Goal: Book appointment/travel/reservation

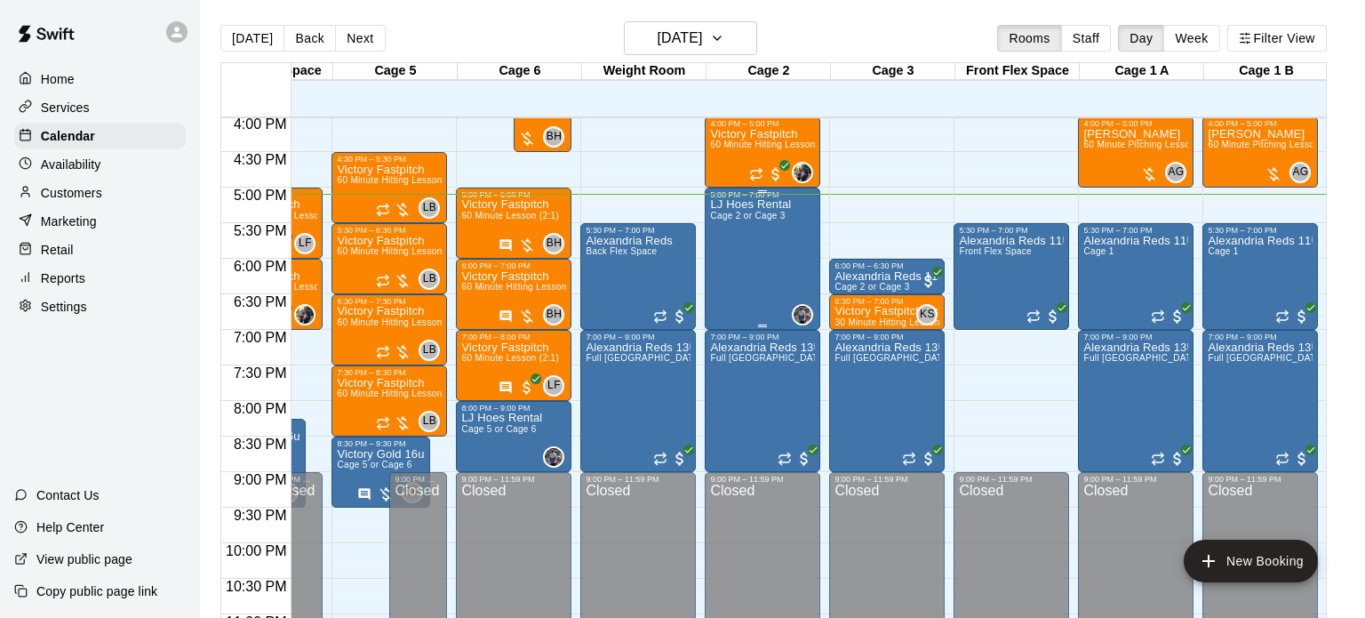
scroll to position [1147, 332]
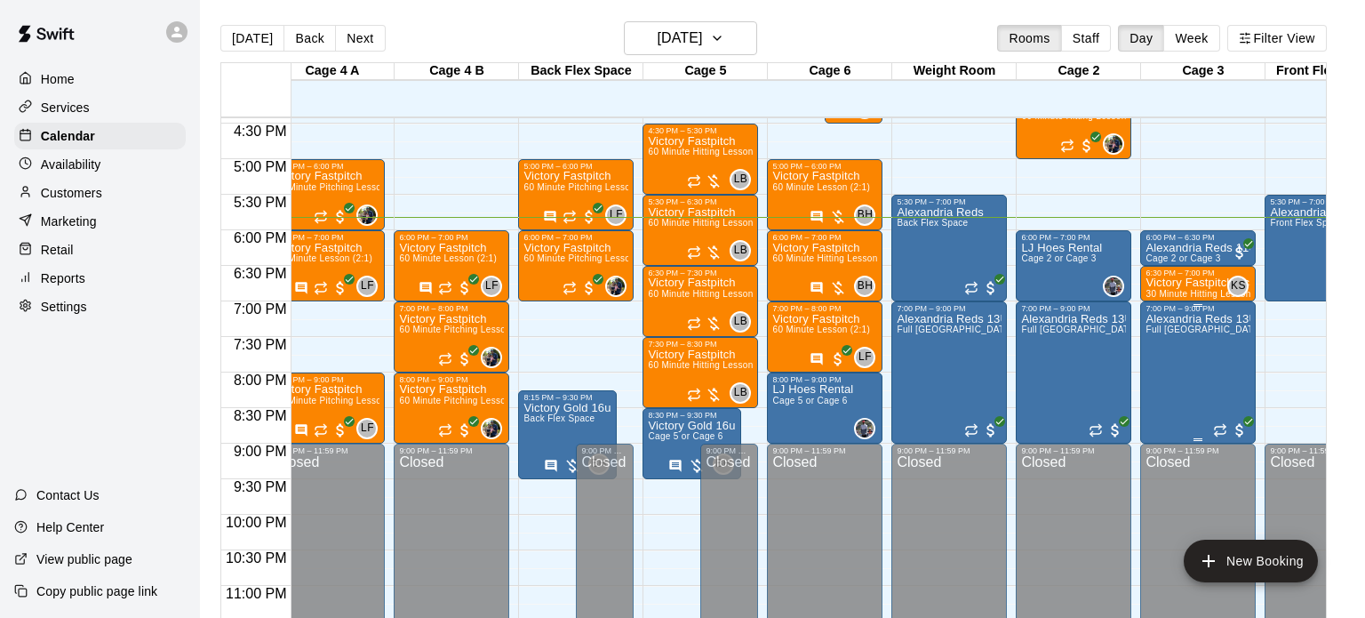
scroll to position [0, 21]
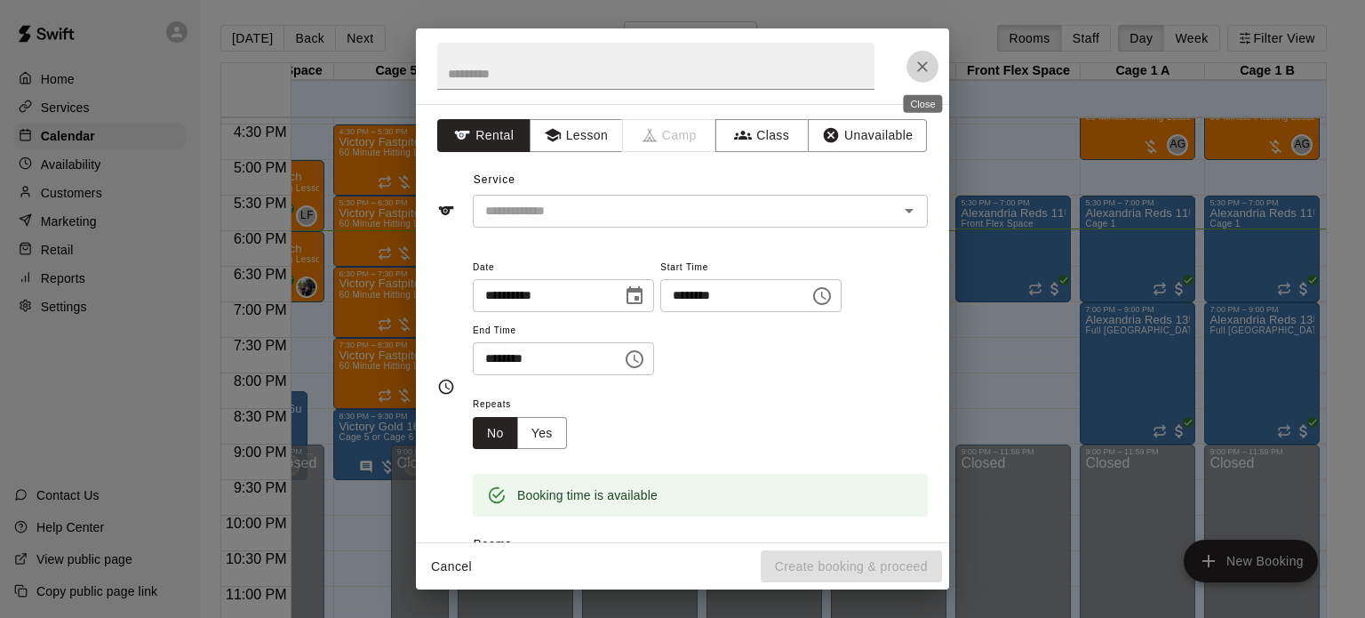
click at [918, 70] on icon "Close" at bounding box center [922, 66] width 11 height 11
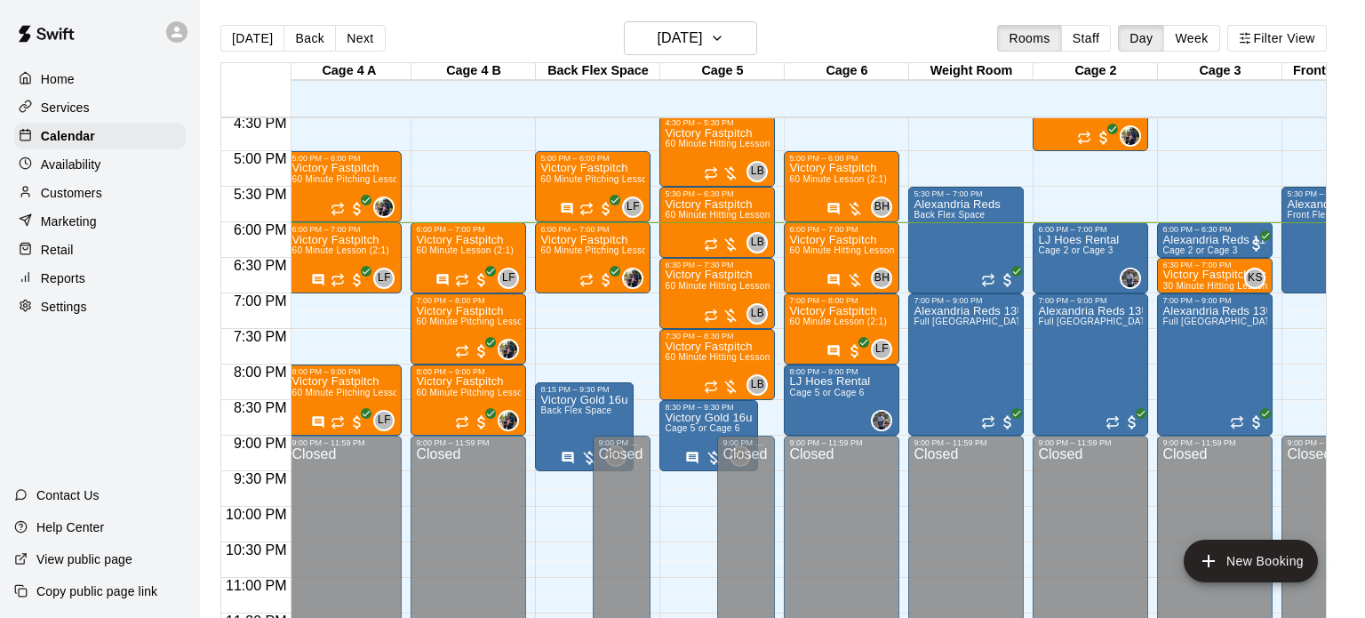
scroll to position [0, 4]
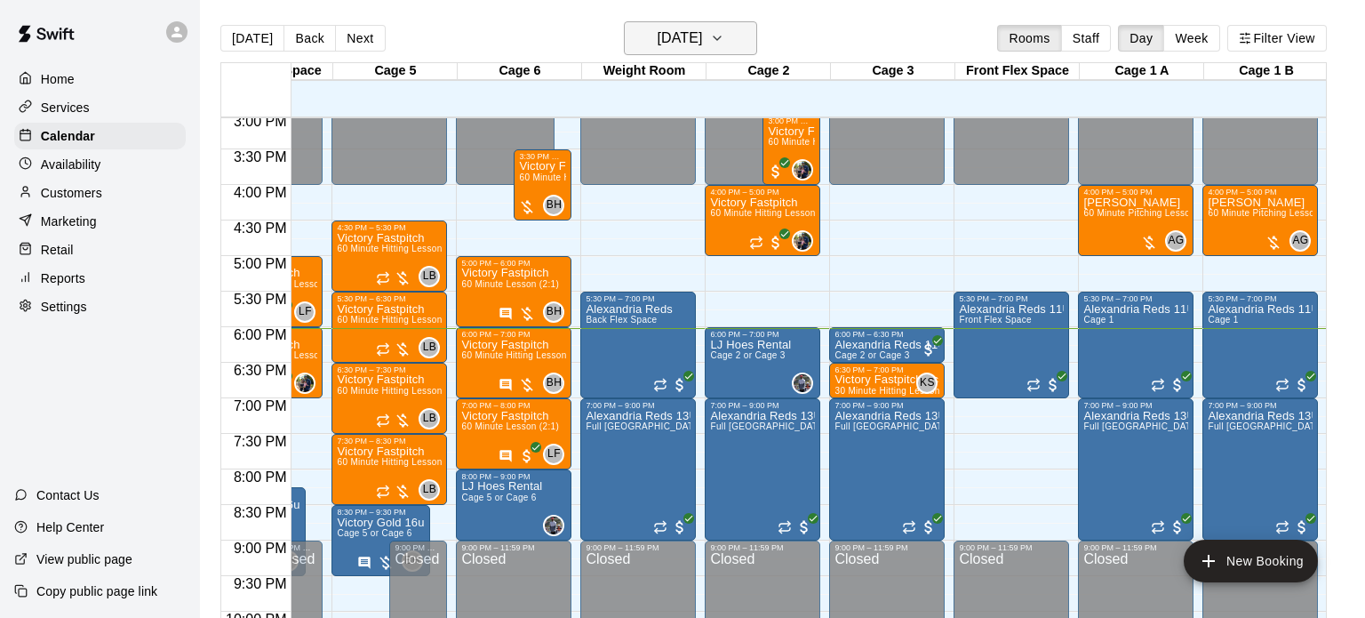
click at [724, 41] on icon "button" at bounding box center [717, 38] width 14 height 21
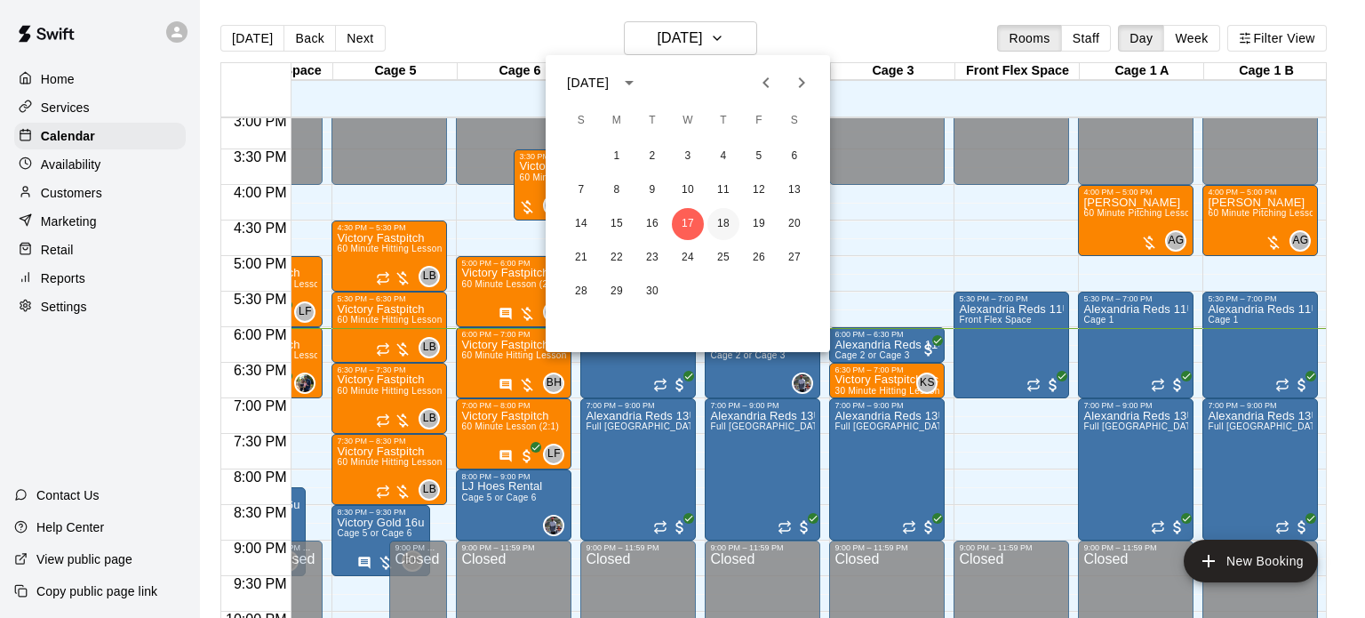
click at [728, 219] on button "18" at bounding box center [723, 224] width 32 height 32
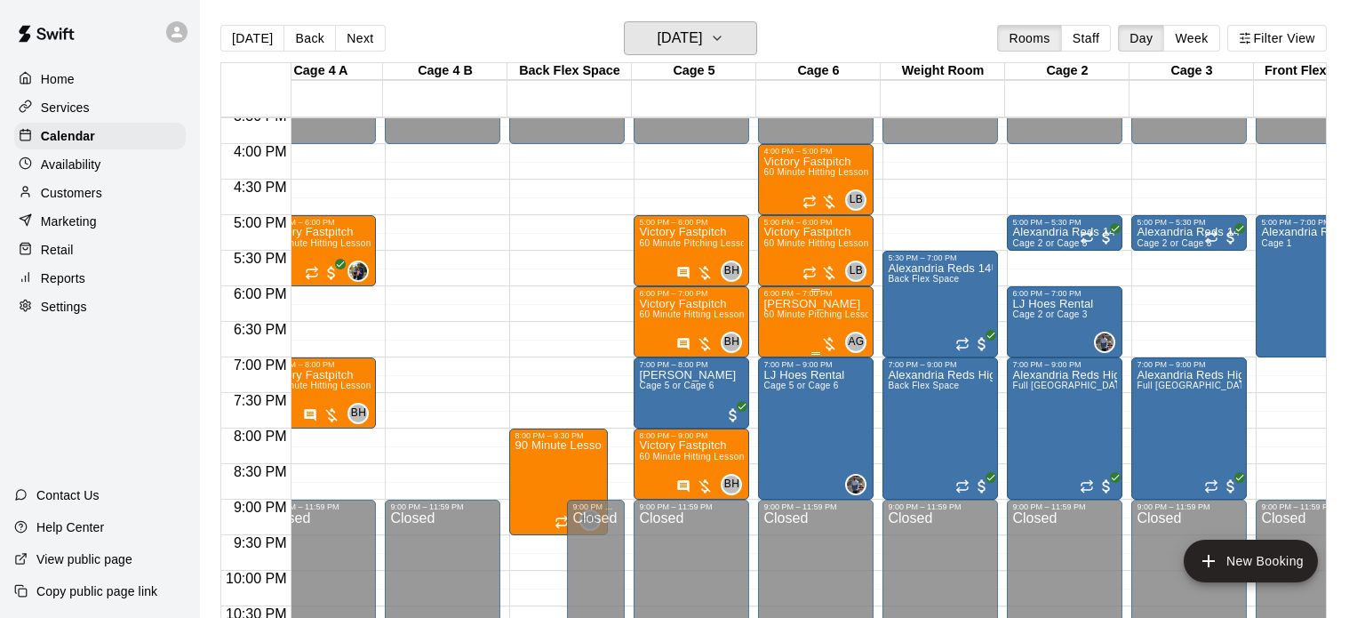
scroll to position [0, 30]
click at [702, 49] on h6 "Thursday Sep 18" at bounding box center [679, 38] width 45 height 25
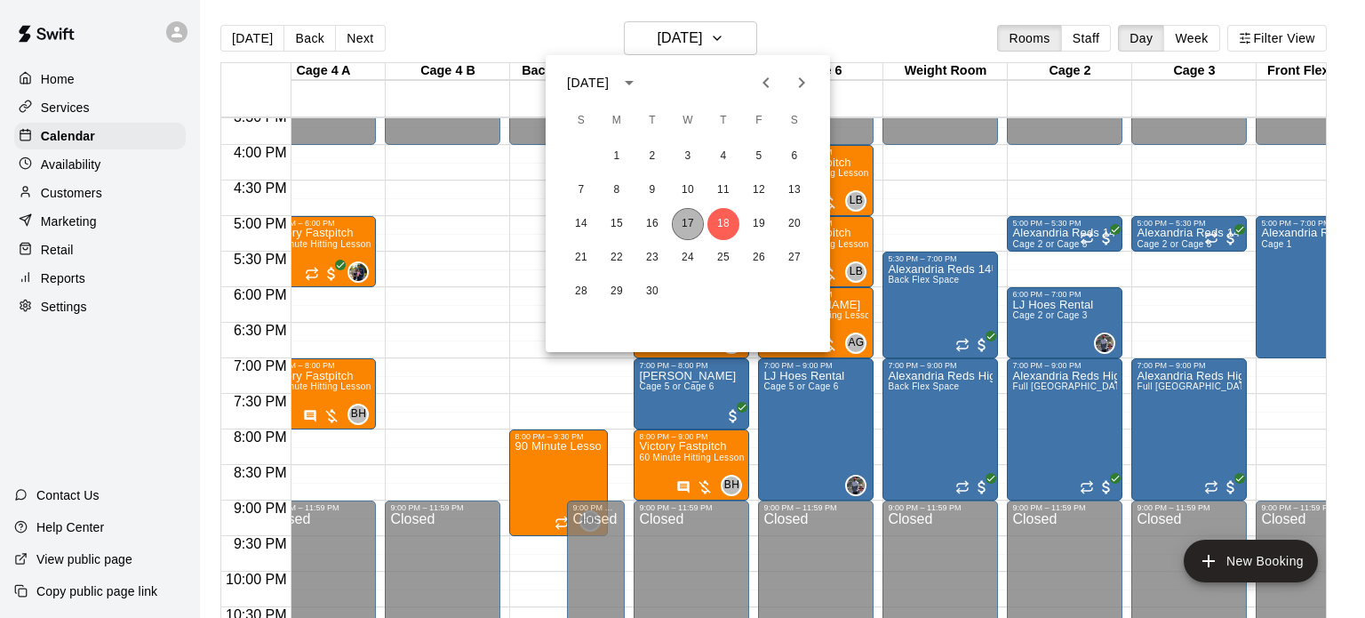
click at [688, 225] on button "17" at bounding box center [688, 224] width 32 height 32
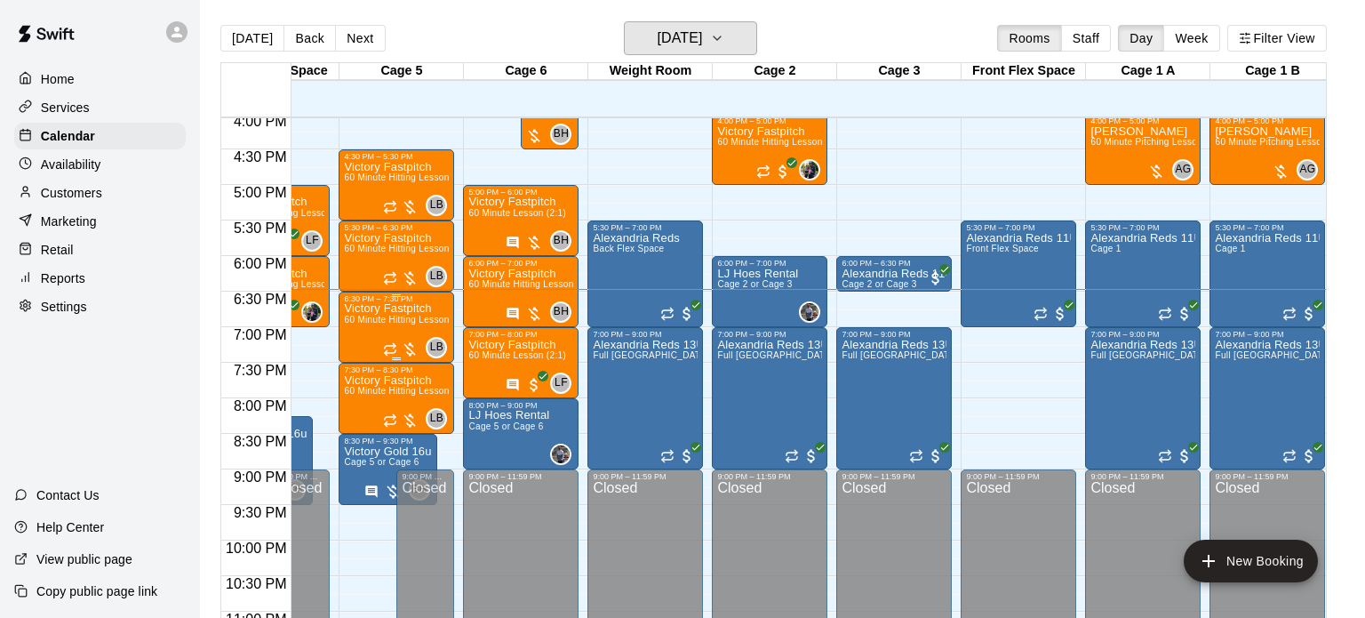
scroll to position [1140, 324]
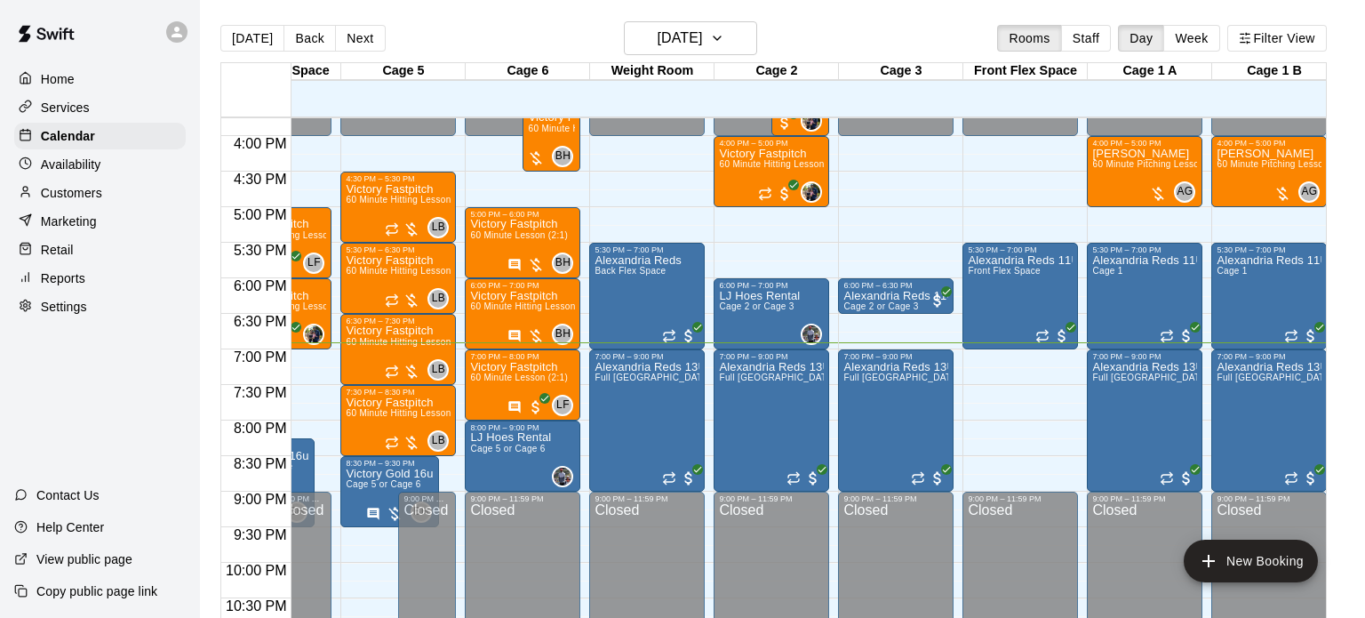
click at [704, 55] on div "Today Back Next Wednesday Sep 17 Rooms Staff Day Week Filter View" at bounding box center [773, 41] width 1106 height 41
click at [702, 48] on h6 "[DATE]" at bounding box center [679, 38] width 45 height 25
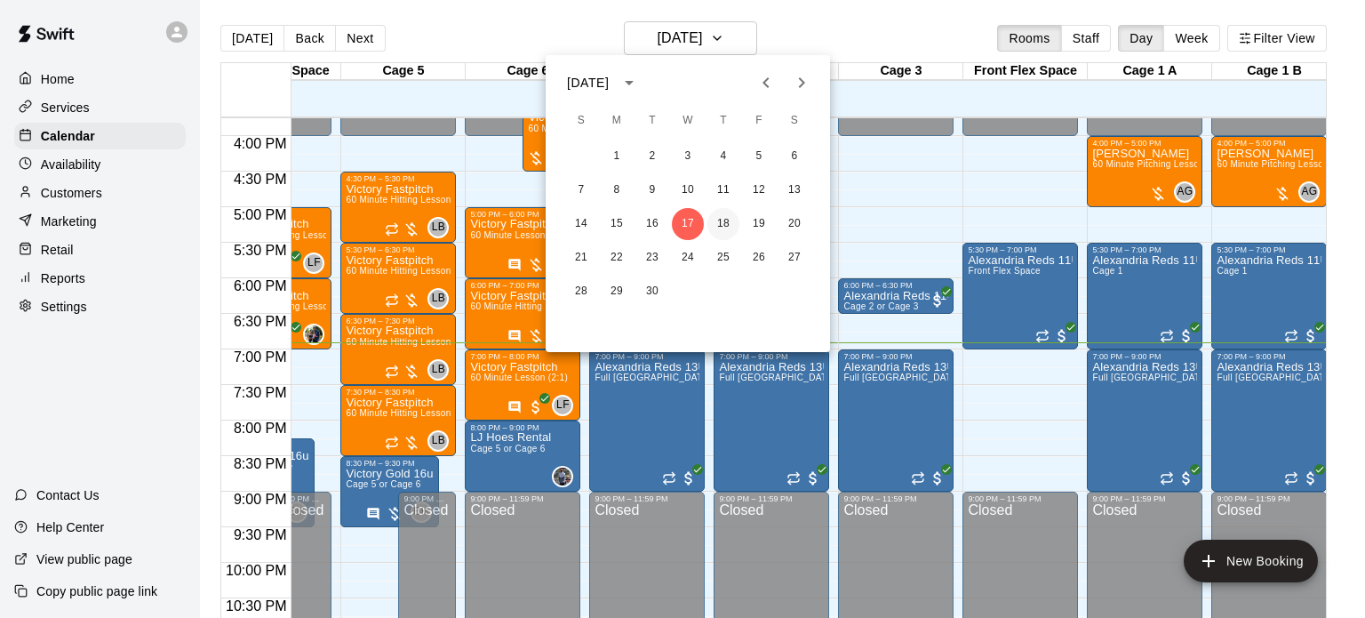
click at [729, 227] on button "18" at bounding box center [723, 224] width 32 height 32
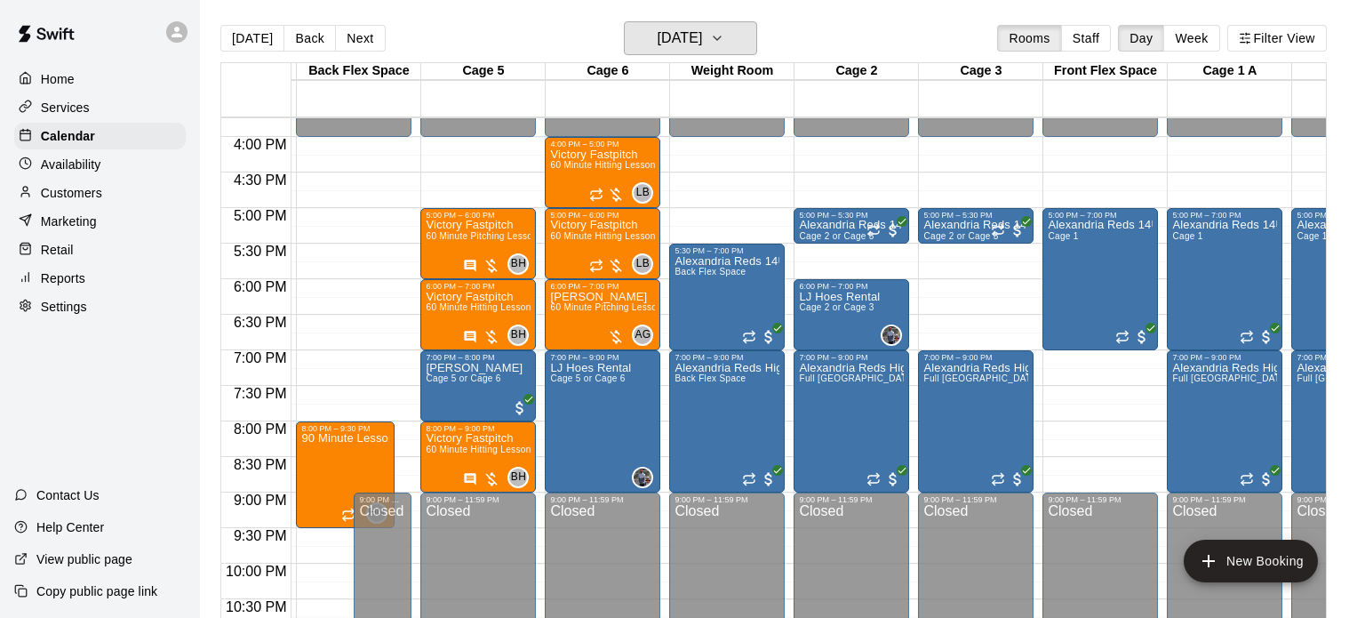
scroll to position [0, 249]
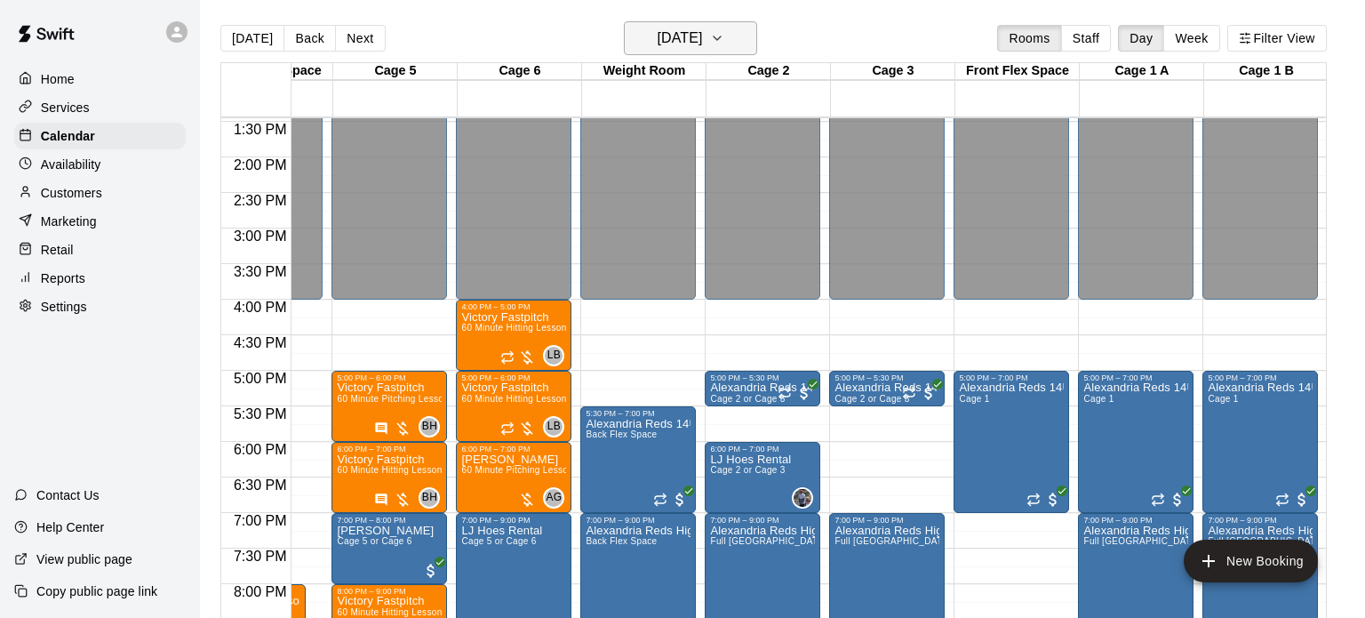
click at [702, 31] on h6 "Thursday Sep 18" at bounding box center [679, 38] width 45 height 25
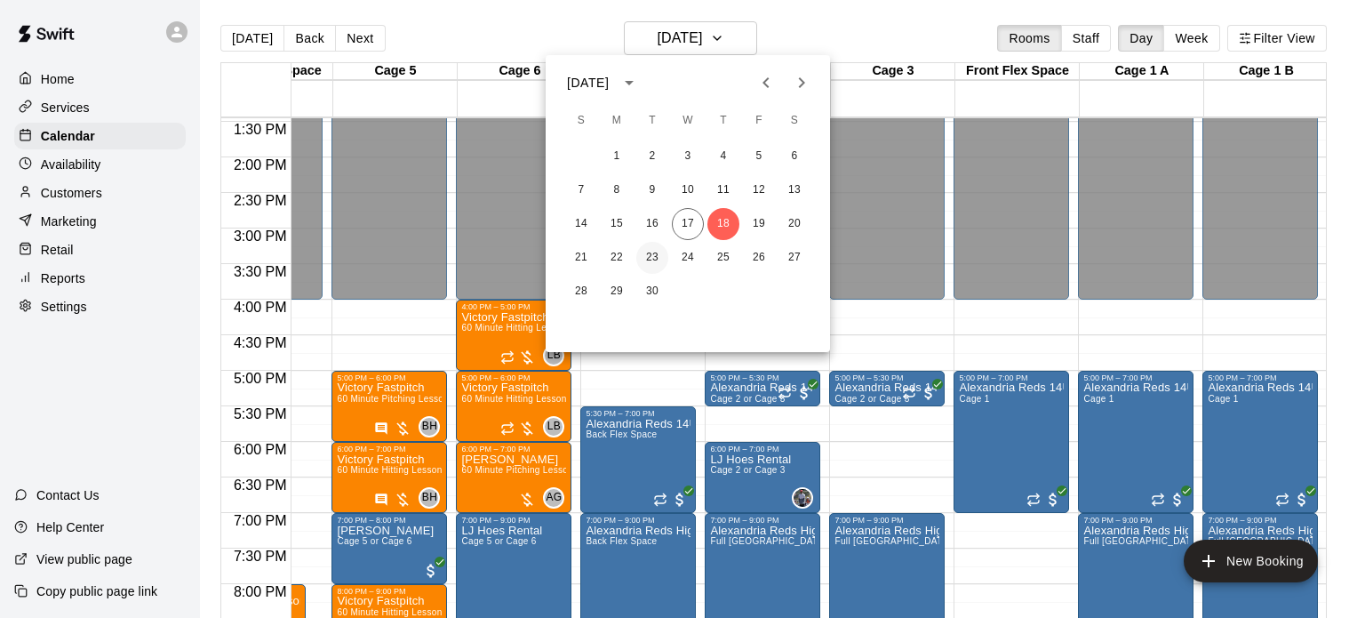
click at [653, 259] on button "23" at bounding box center [652, 258] width 32 height 32
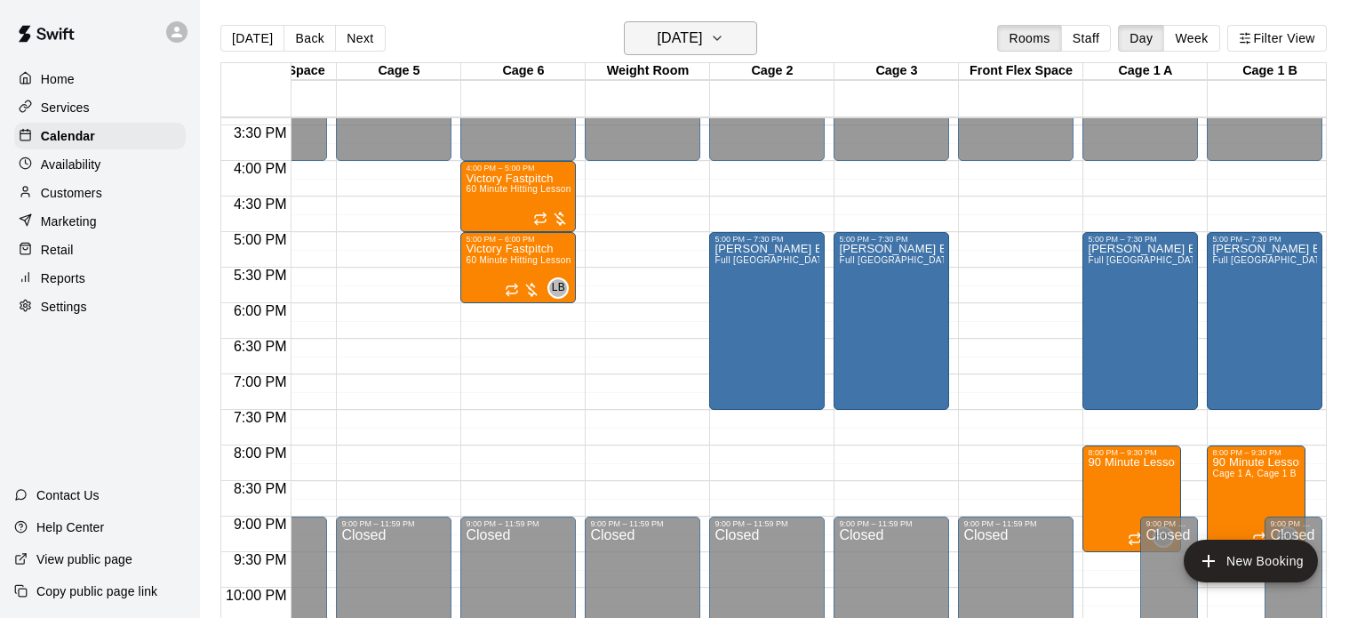
click at [686, 44] on h6 "Tuesday Sep 23" at bounding box center [679, 38] width 45 height 25
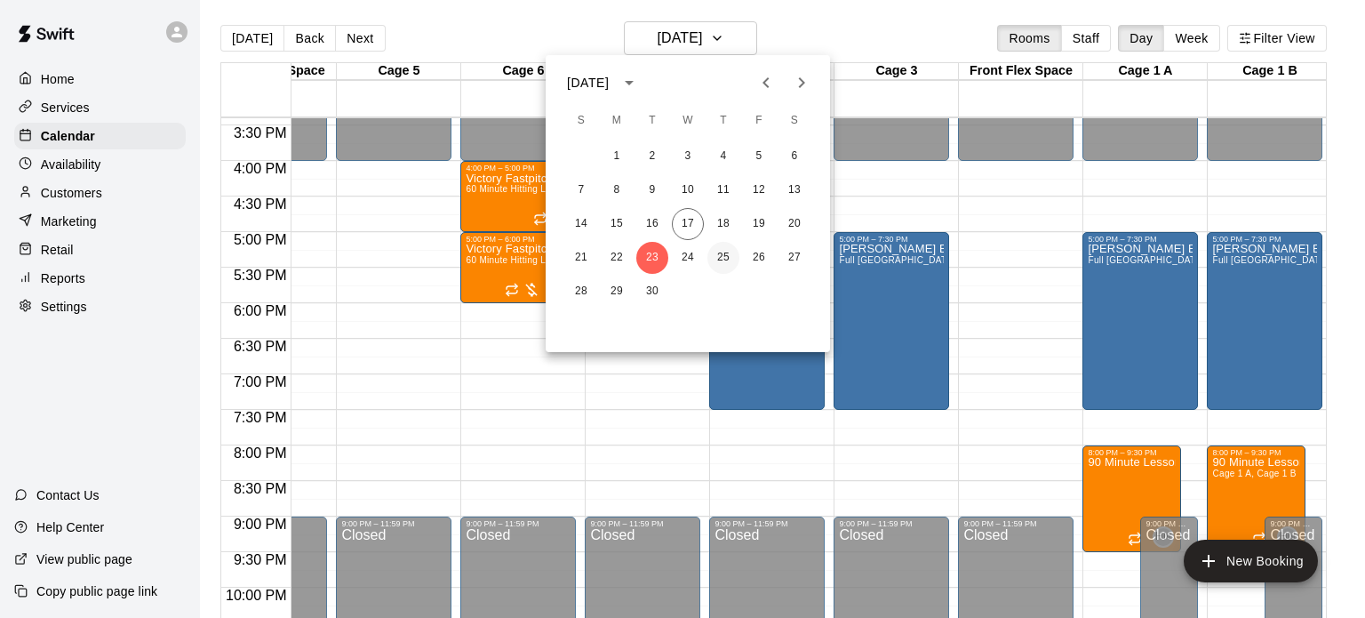
click at [727, 254] on button "25" at bounding box center [723, 258] width 32 height 32
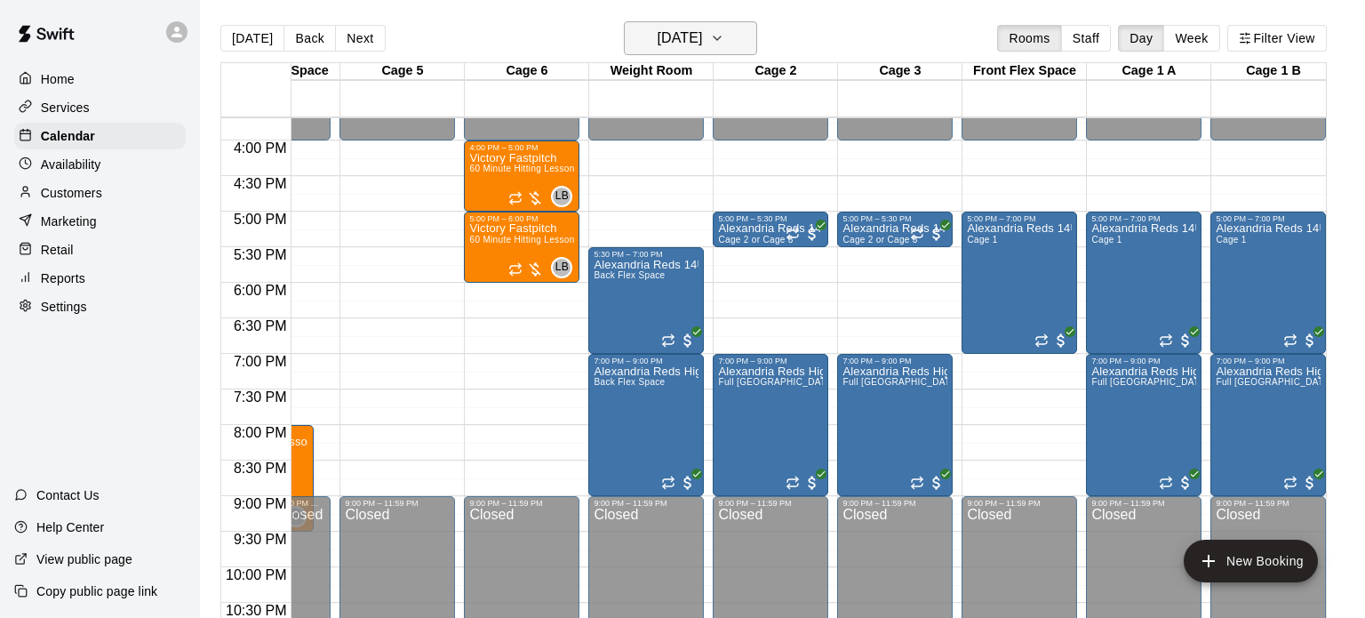
click at [704, 52] on button "Thursday Sep 25" at bounding box center [690, 38] width 133 height 34
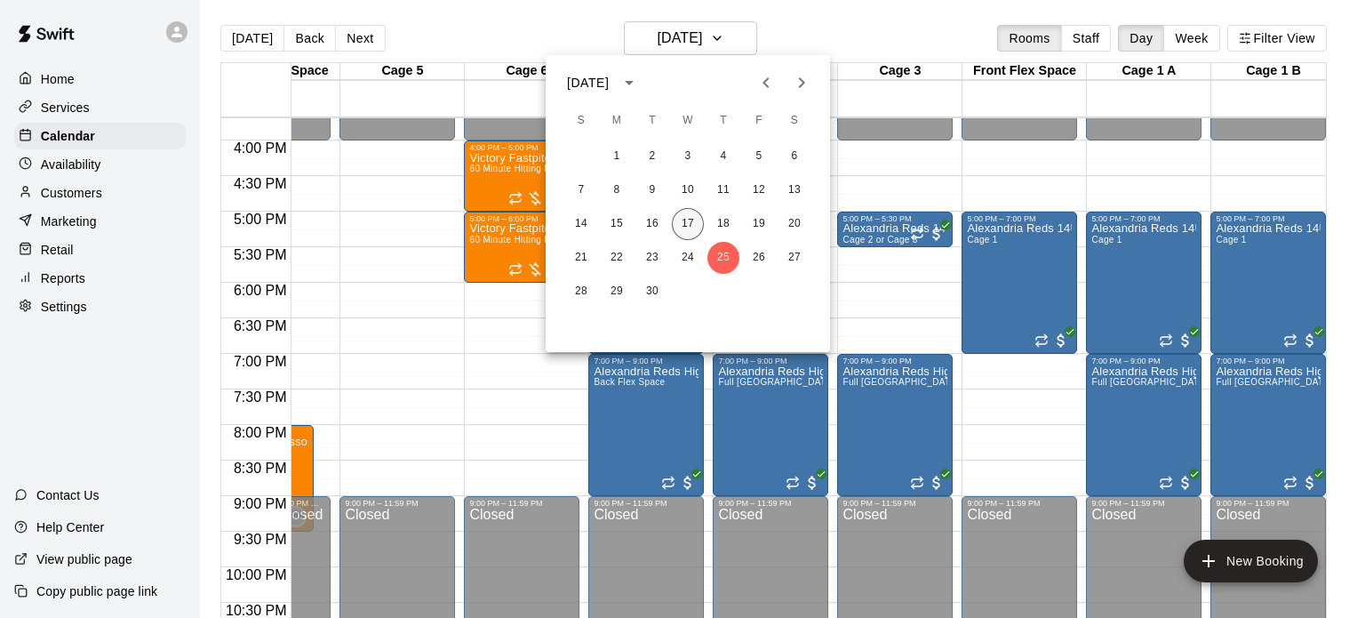
click at [692, 219] on button "17" at bounding box center [688, 224] width 32 height 32
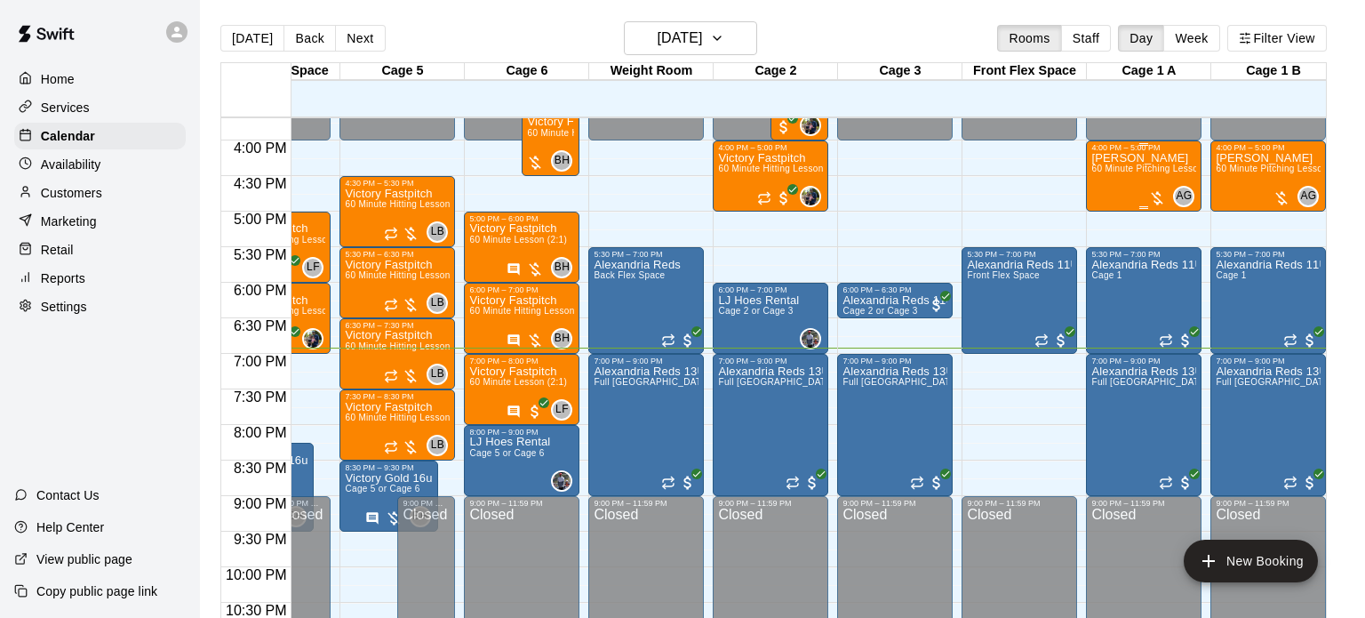
click at [1187, 201] on span "AG" at bounding box center [1184, 196] width 16 height 18
click at [1143, 218] on div at bounding box center [682, 309] width 1365 height 618
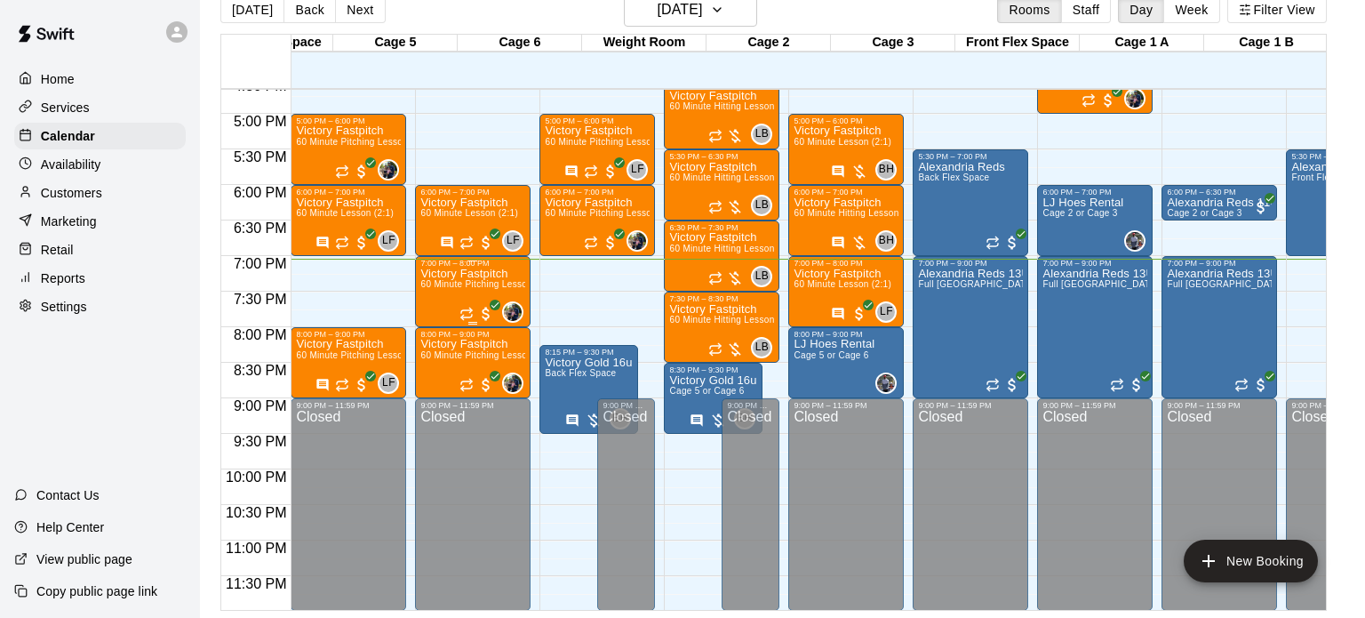
scroll to position [0, 0]
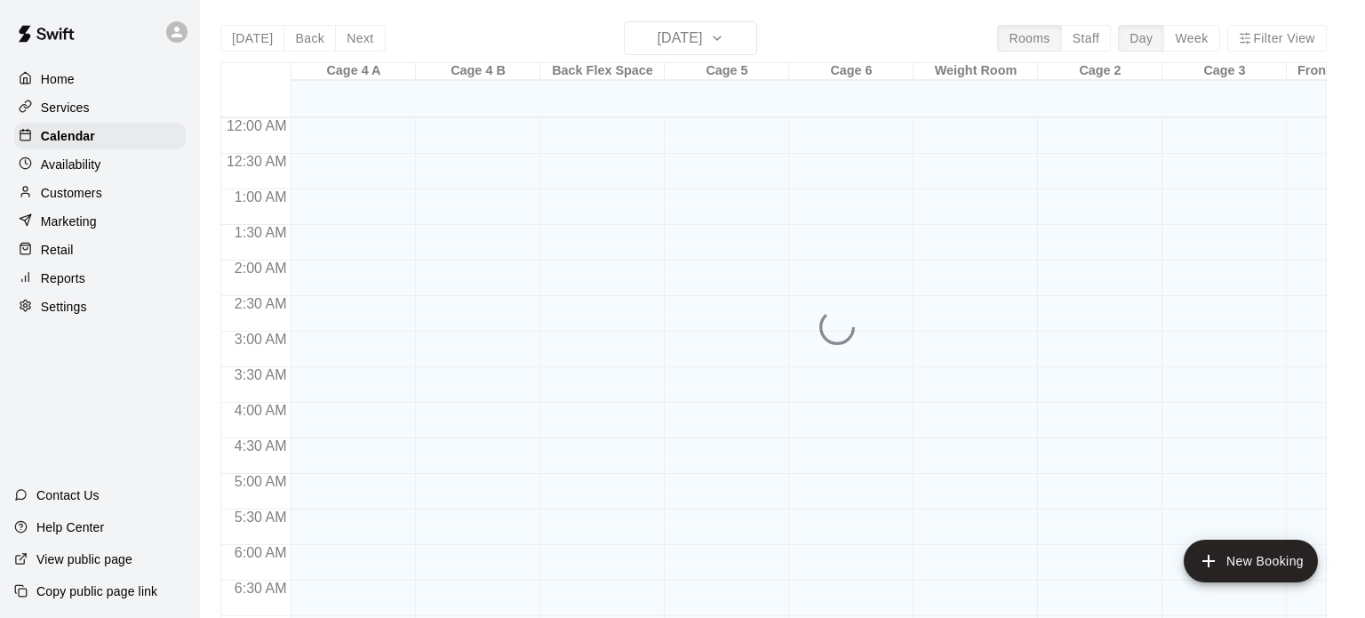
scroll to position [1131, 0]
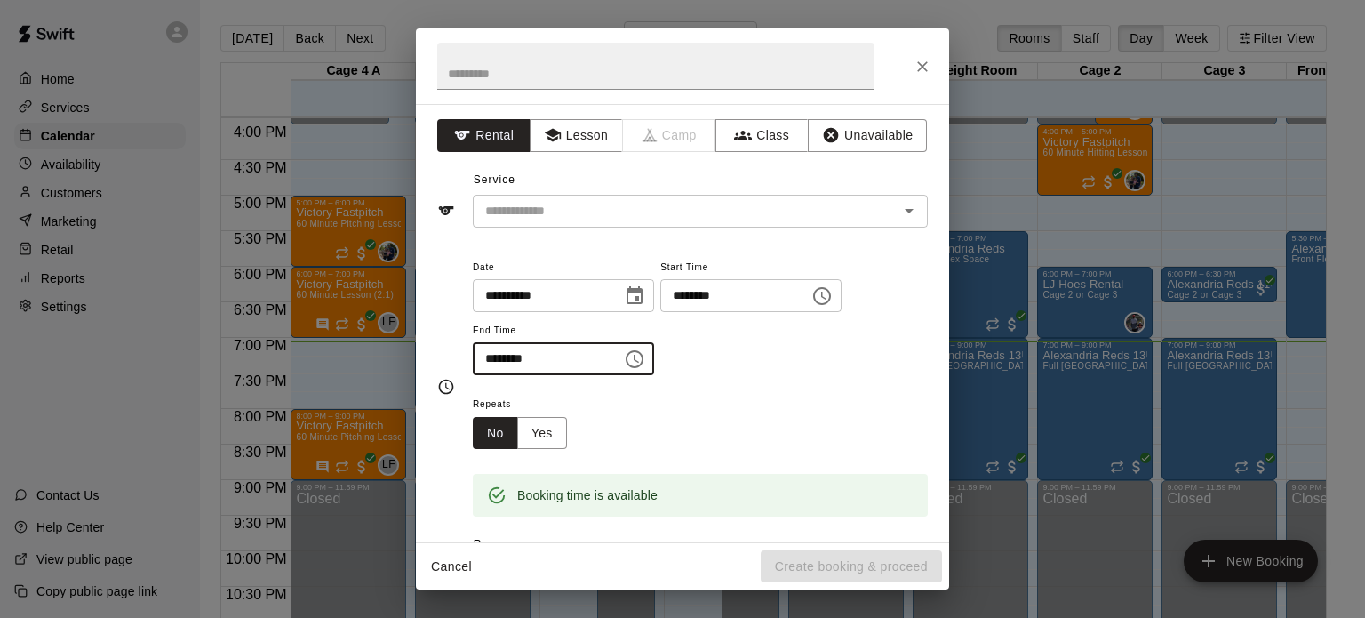
click at [561, 375] on input "********" at bounding box center [541, 358] width 137 height 33
click at [567, 375] on input "********" at bounding box center [541, 358] width 137 height 33
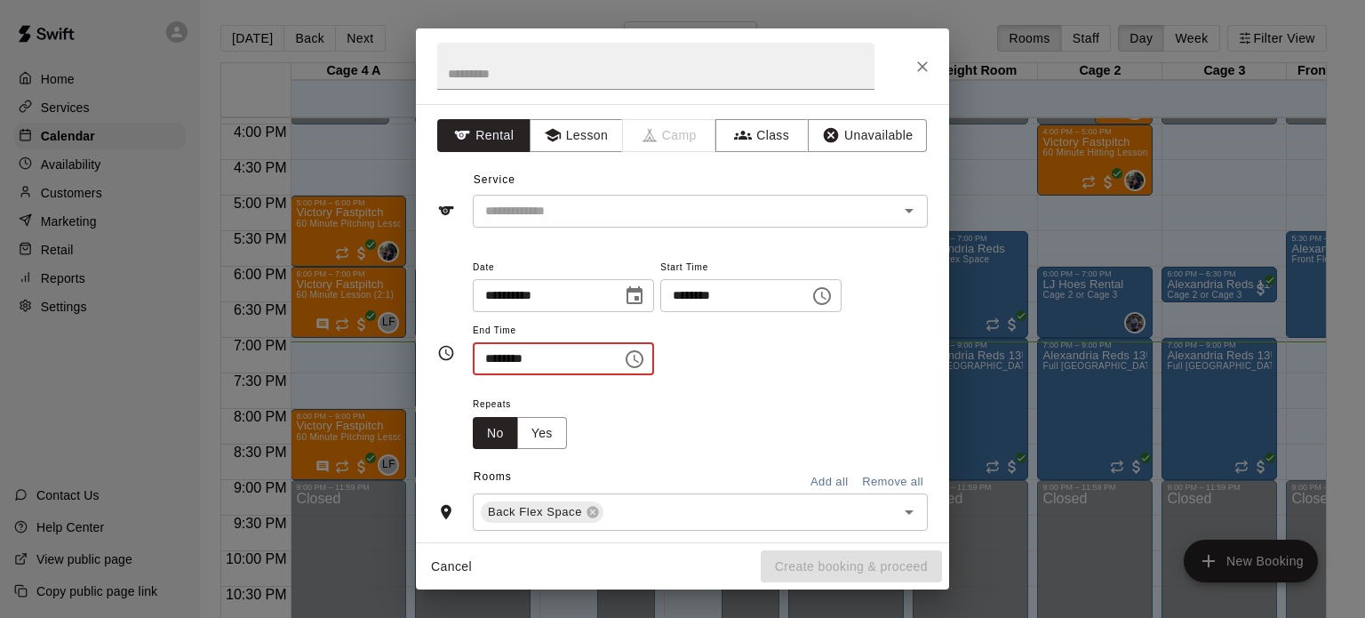
click at [538, 375] on input "********" at bounding box center [541, 358] width 137 height 33
click at [586, 375] on input "********" at bounding box center [541, 358] width 137 height 33
click at [660, 312] on input "********" at bounding box center [728, 295] width 137 height 33
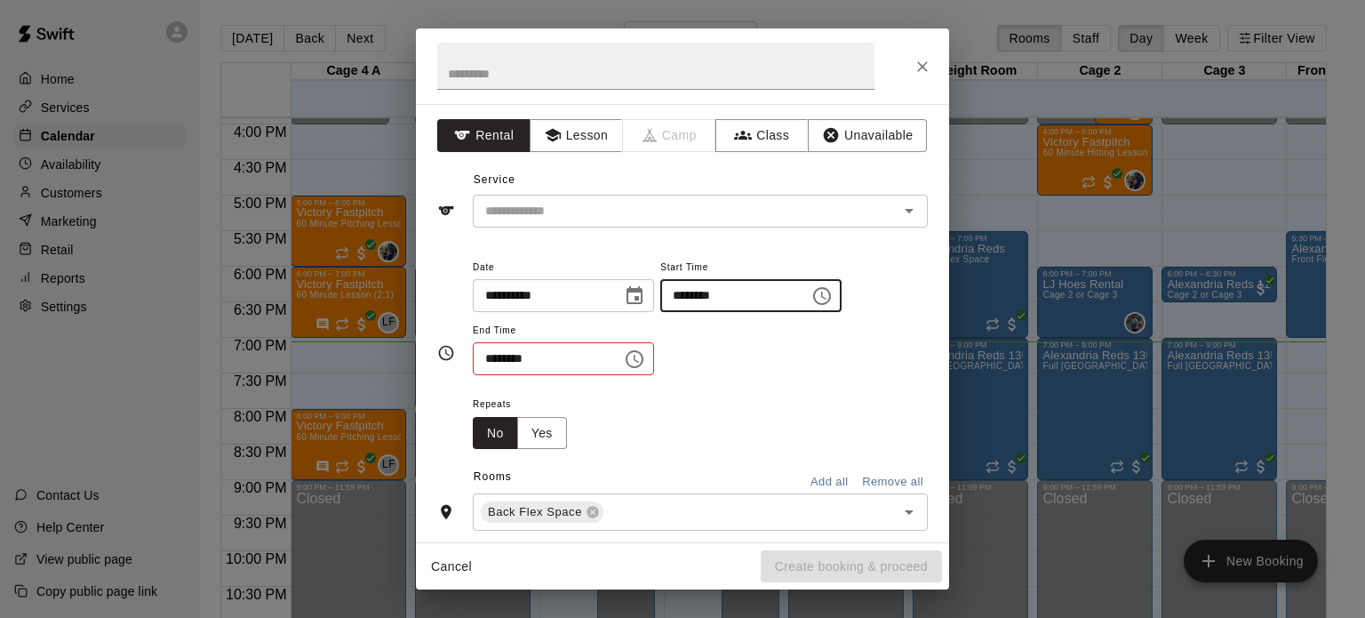
click at [570, 375] on input "********" at bounding box center [541, 358] width 137 height 33
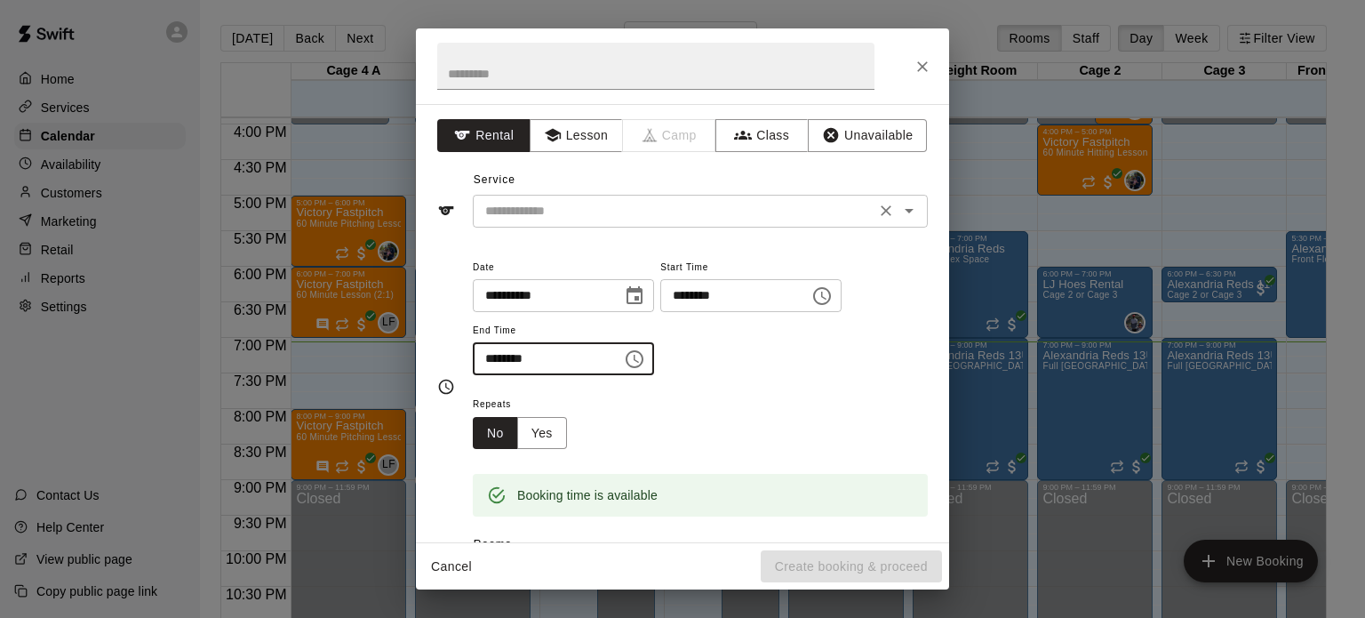
type input "********"
click at [681, 203] on input "text" at bounding box center [674, 211] width 392 height 22
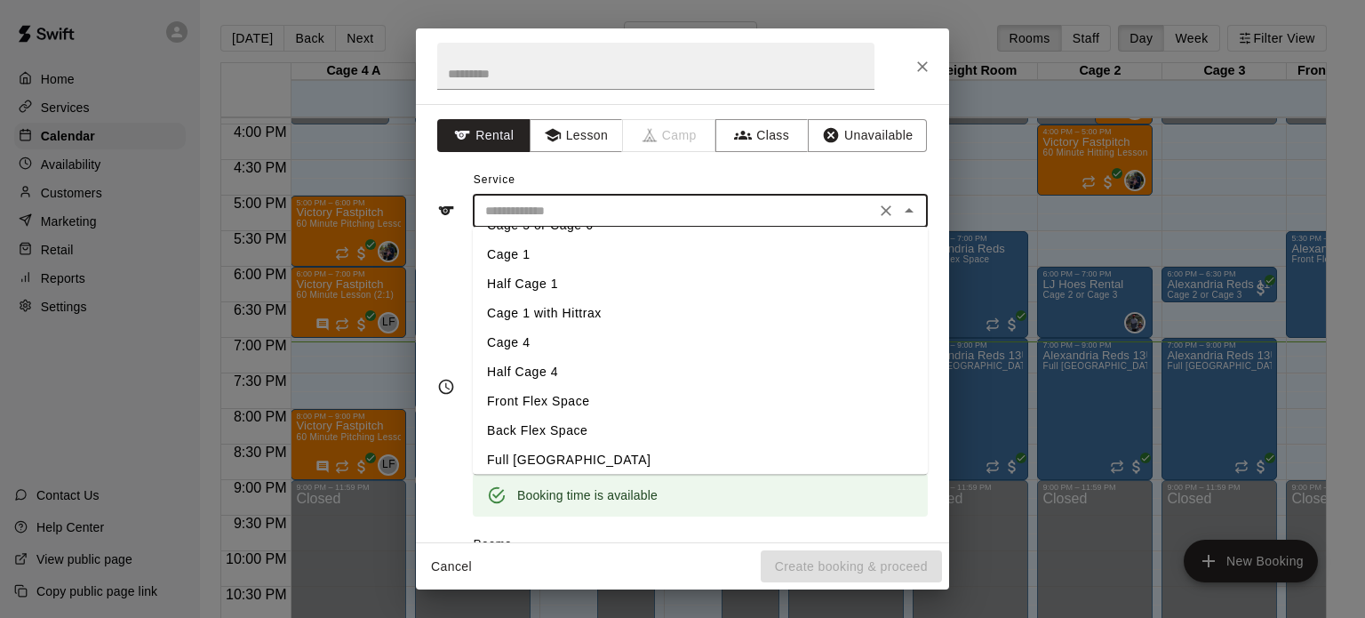
scroll to position [112, 0]
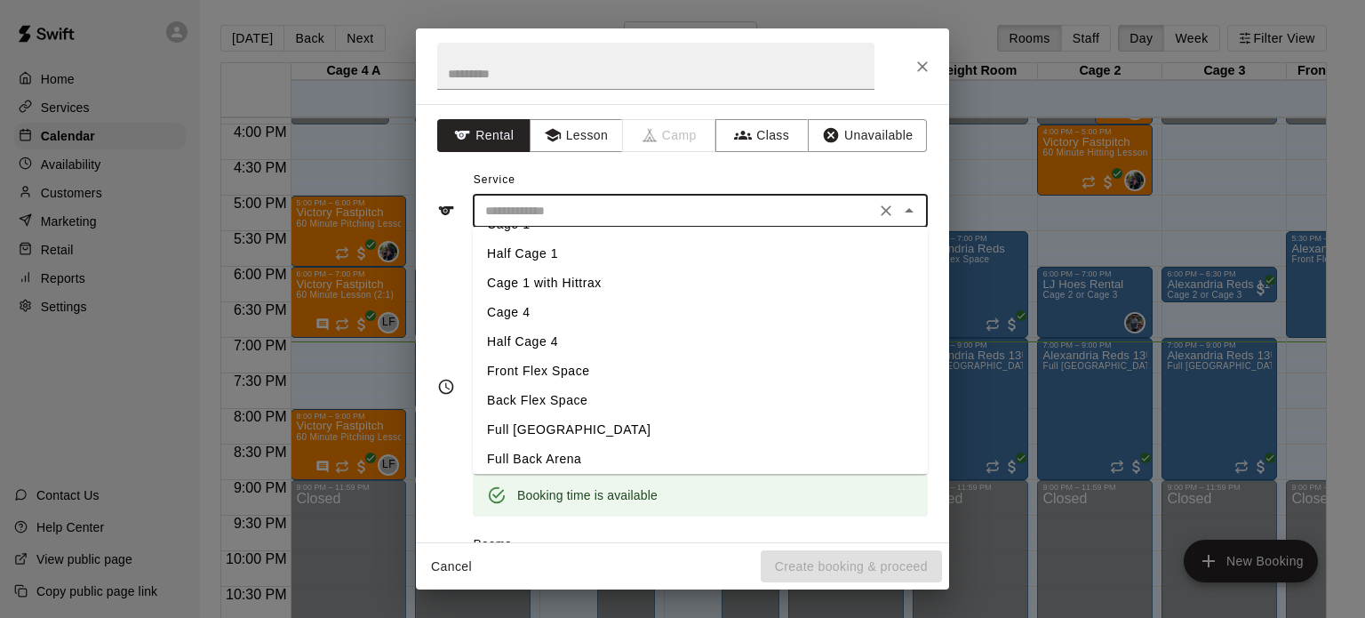
click at [530, 404] on li "Back Flex Space" at bounding box center [700, 400] width 455 height 29
type input "**********"
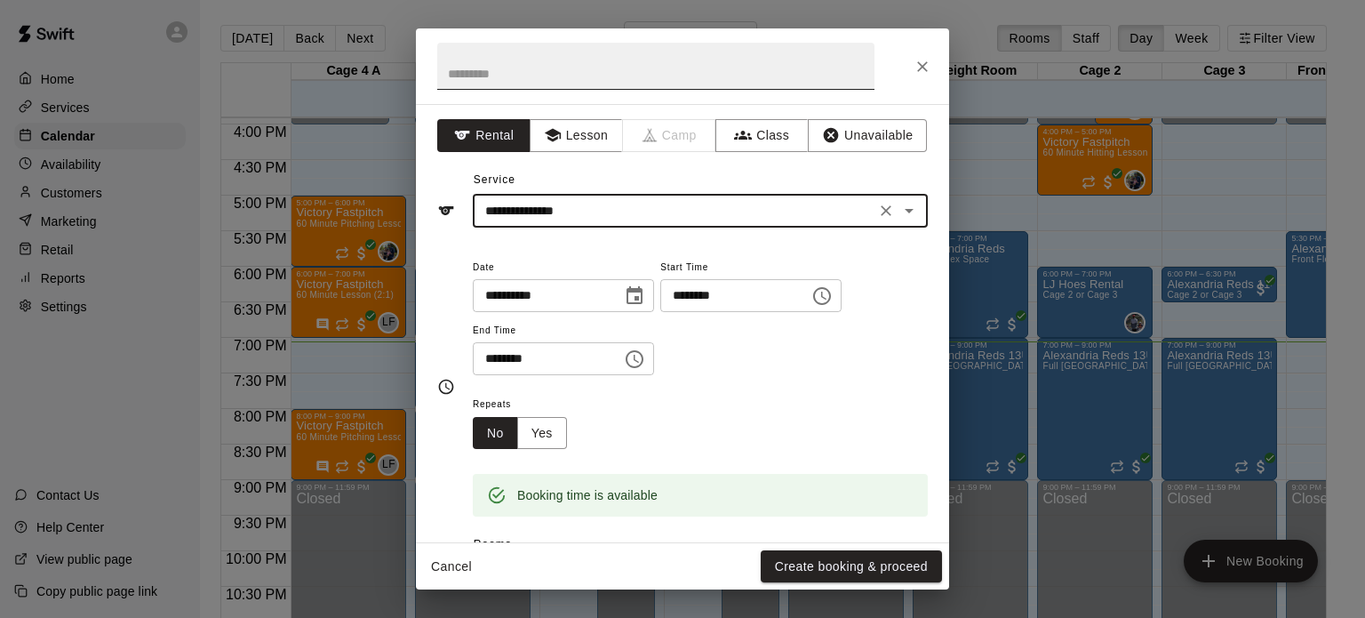
click at [546, 81] on input "text" at bounding box center [655, 66] width 437 height 47
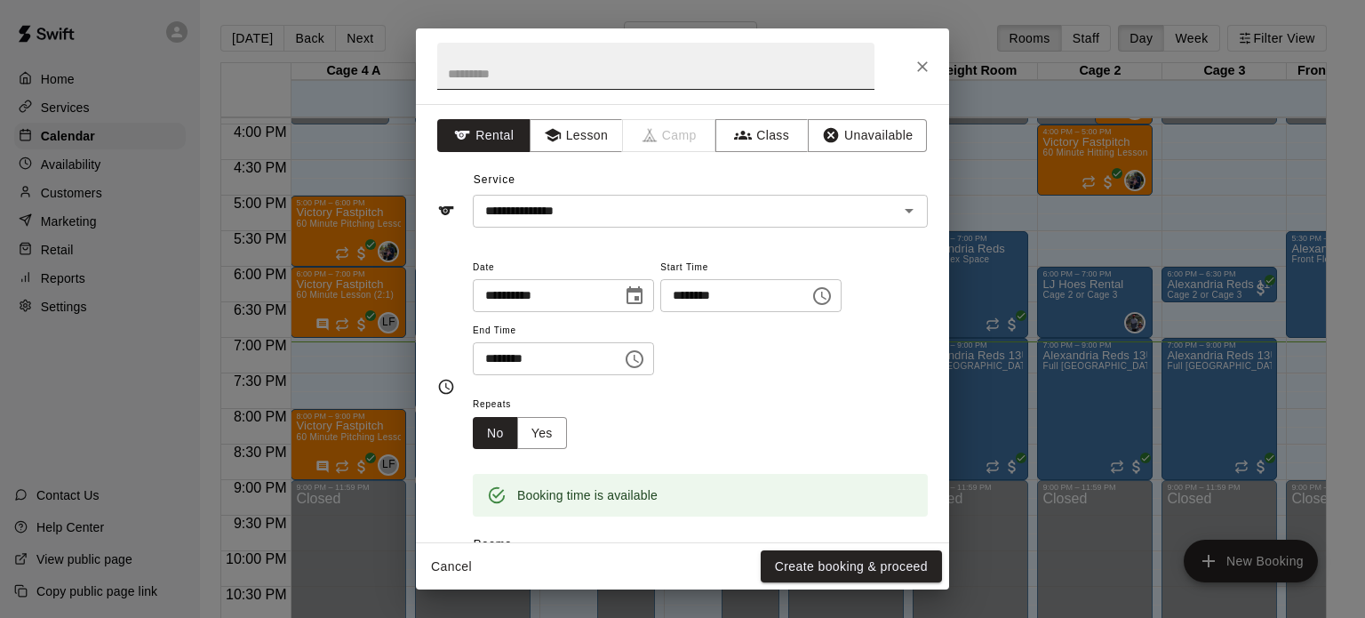
click at [599, 65] on input "text" at bounding box center [655, 66] width 437 height 47
type input "**"
type input "**********"
click at [821, 561] on button "Create booking & proceed" at bounding box center [851, 566] width 181 height 33
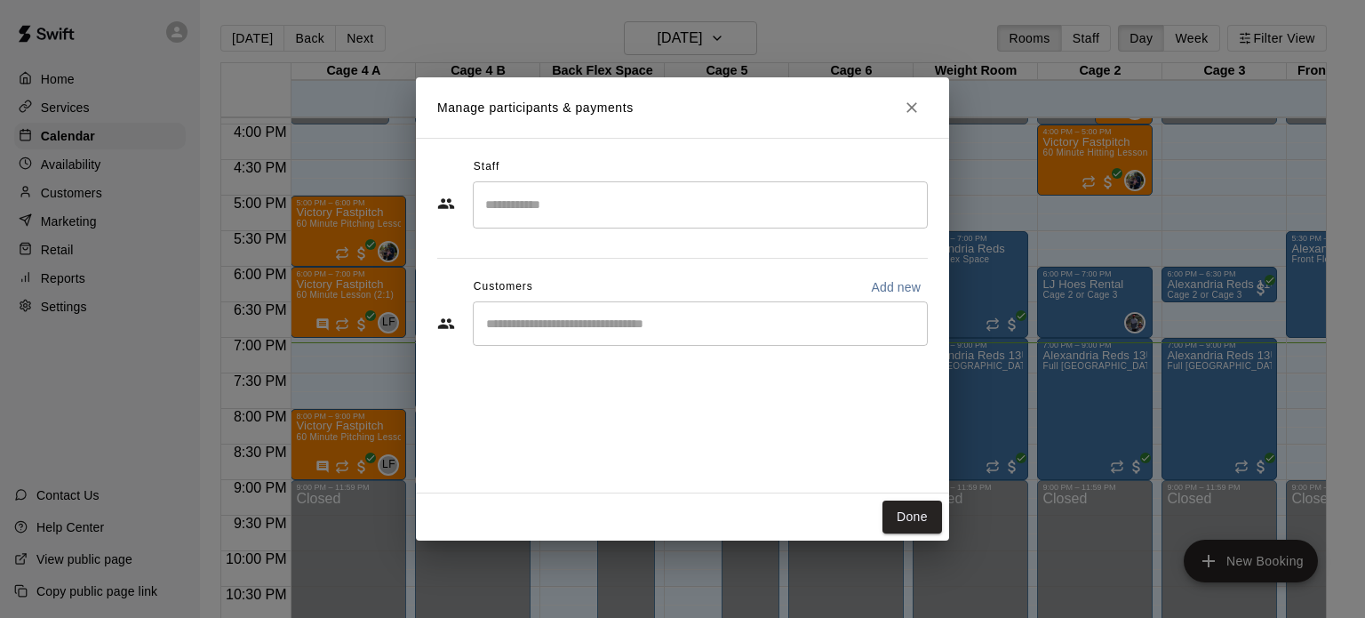
click at [537, 208] on input "Search staff" at bounding box center [700, 204] width 439 height 31
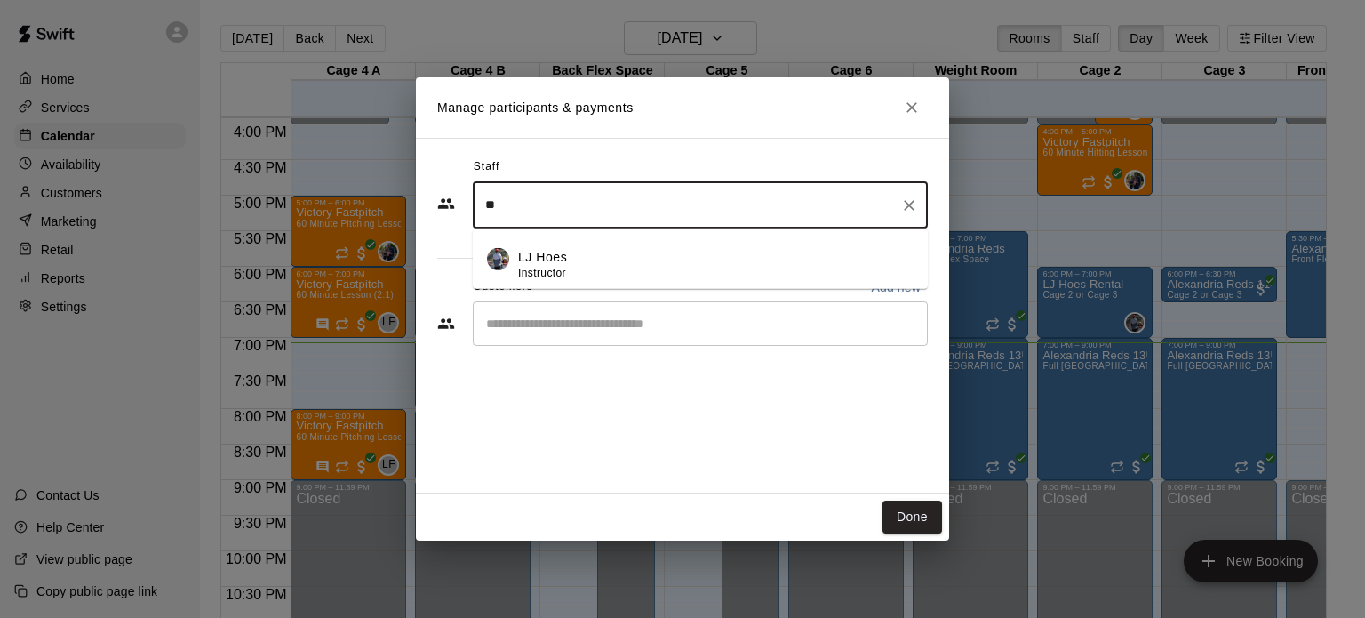
click at [587, 272] on div "LJ Hoes Instructor" at bounding box center [715, 264] width 395 height 35
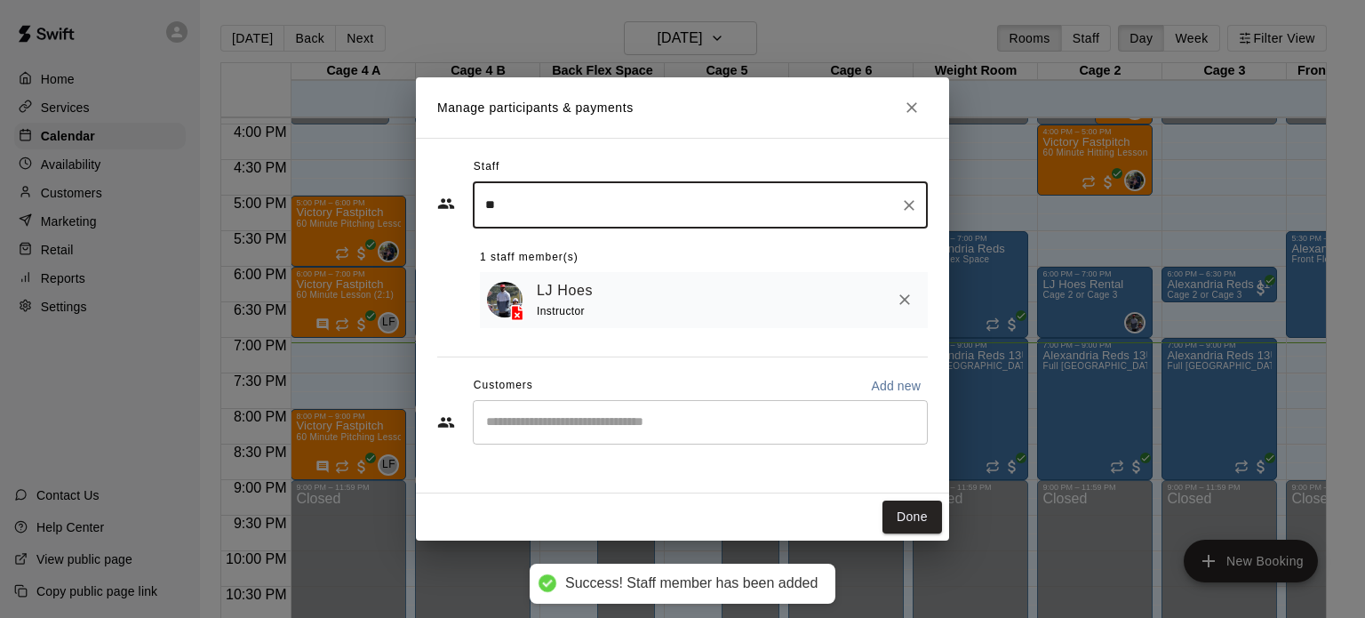
click at [544, 203] on input "**" at bounding box center [687, 204] width 412 height 31
type input "**"
click at [909, 506] on button "Done" at bounding box center [912, 516] width 60 height 33
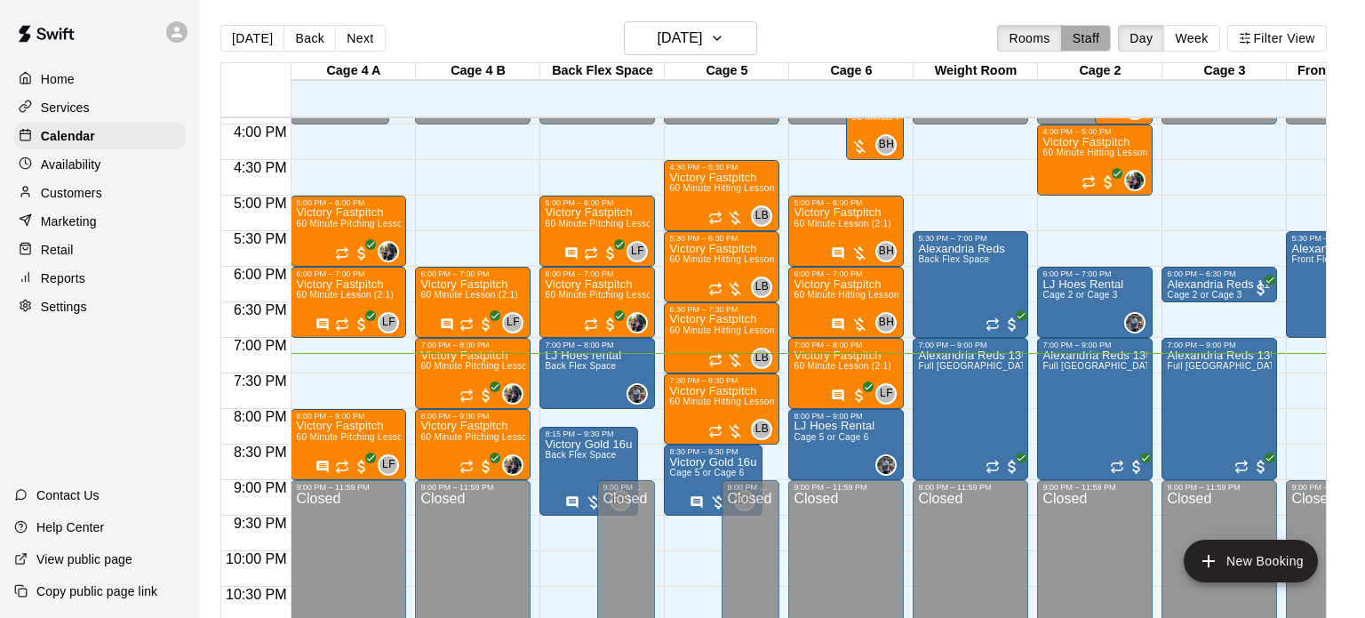
click at [1064, 36] on button "Staff" at bounding box center [1086, 38] width 51 height 27
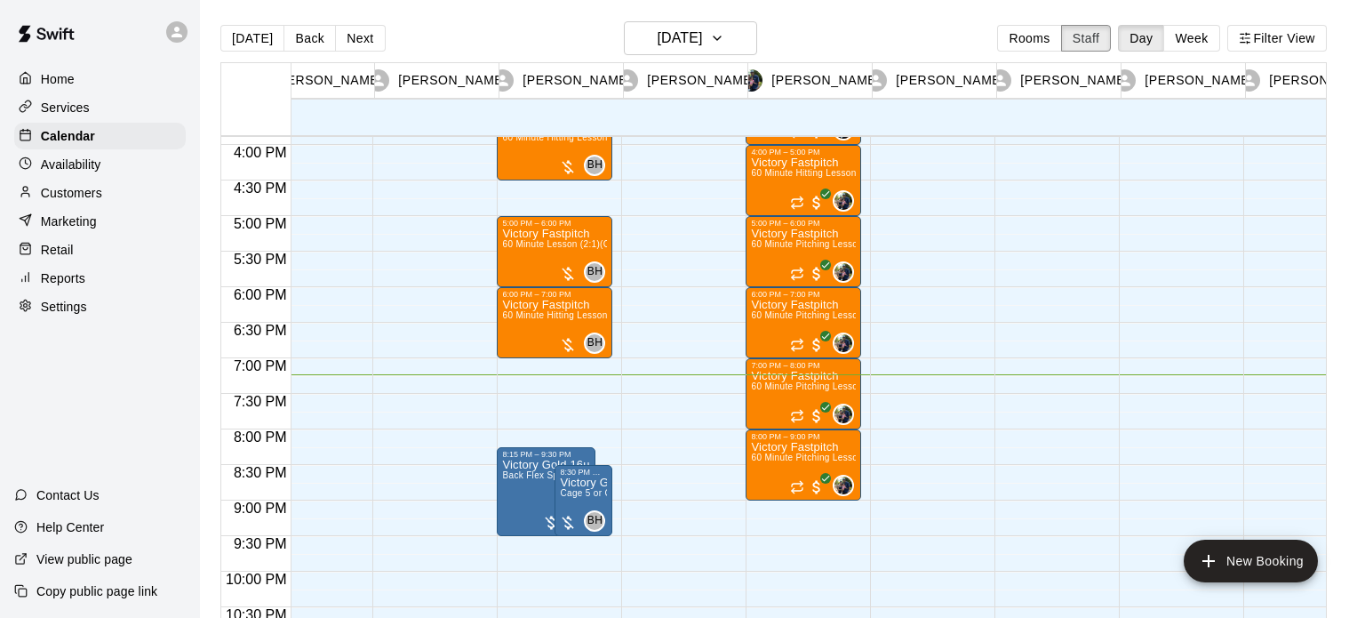
scroll to position [0, 1411]
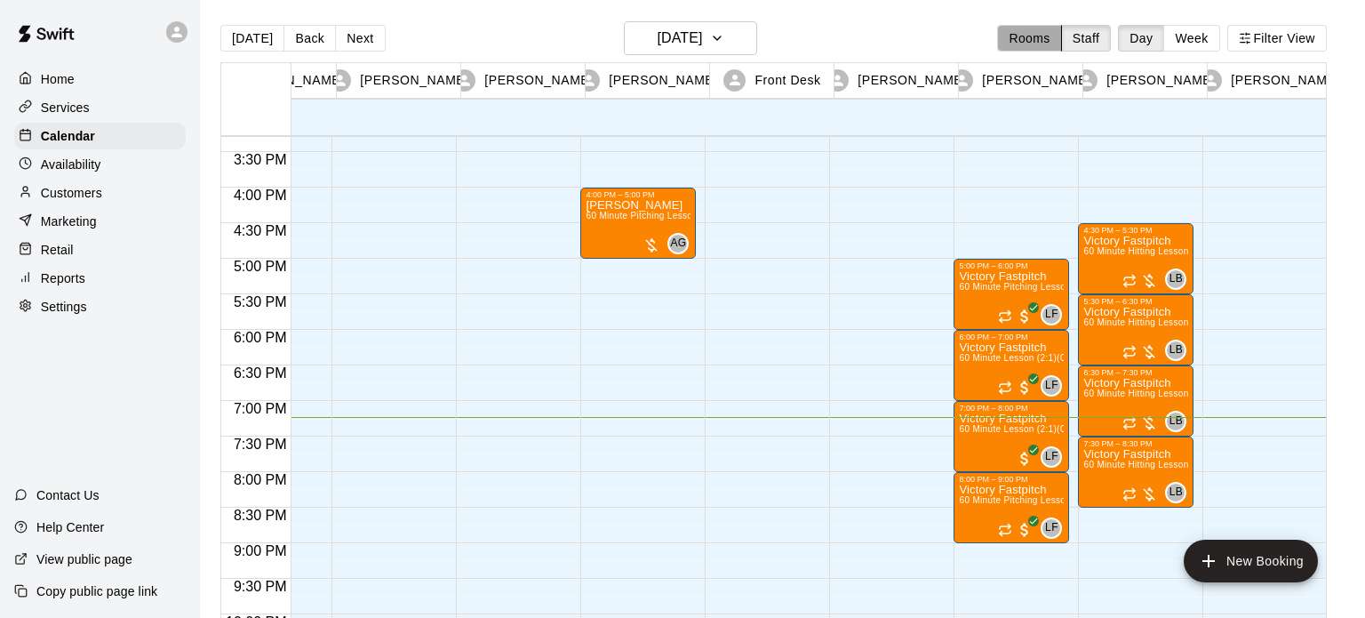
click at [1020, 38] on button "Rooms" at bounding box center [1029, 38] width 64 height 27
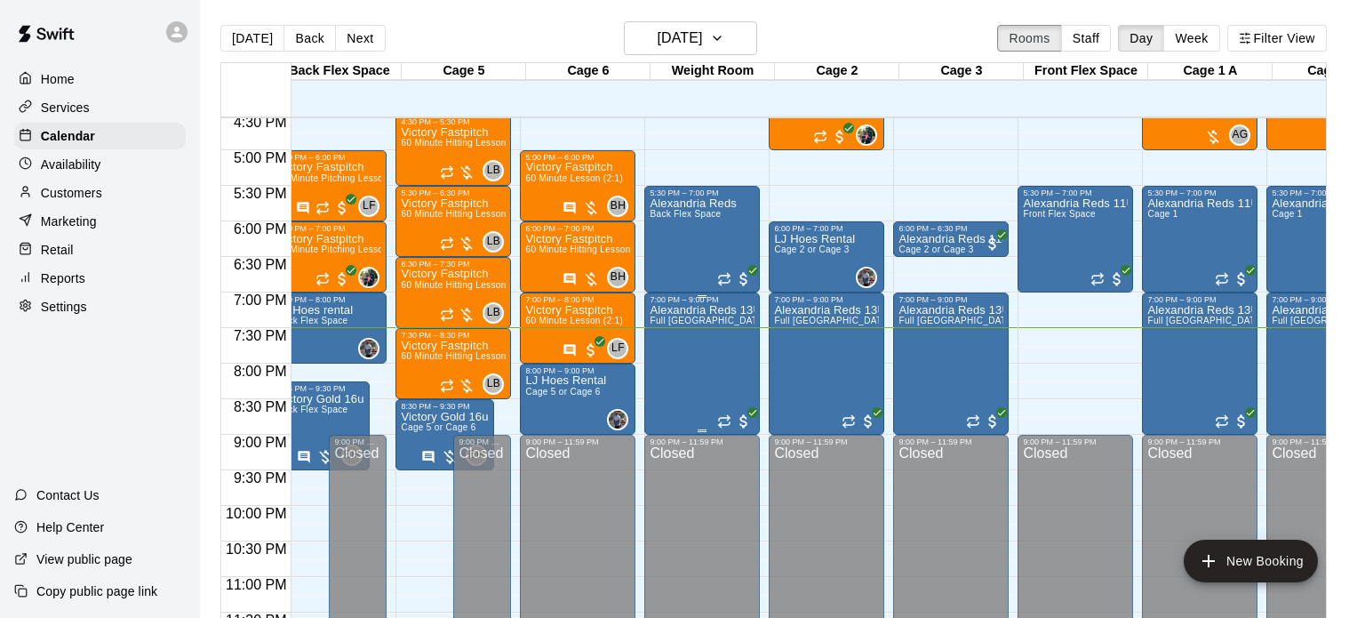
scroll to position [0, 268]
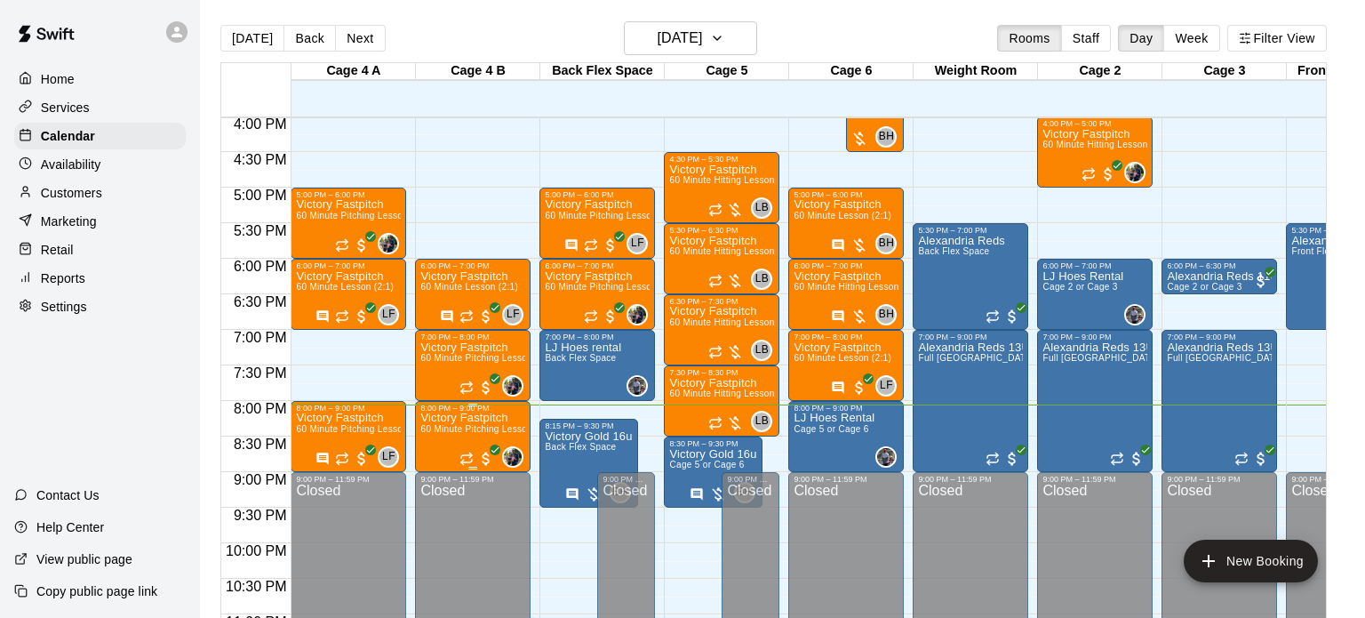
scroll to position [1138, 0]
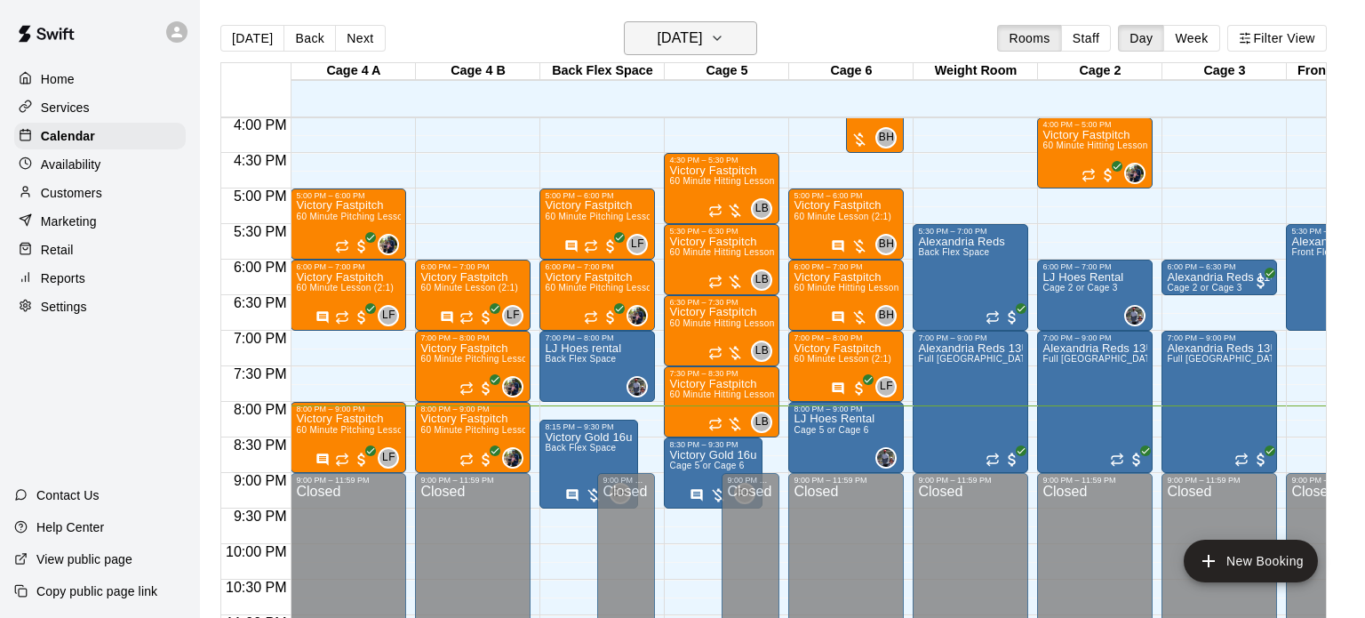
click at [724, 33] on icon "button" at bounding box center [717, 38] width 14 height 21
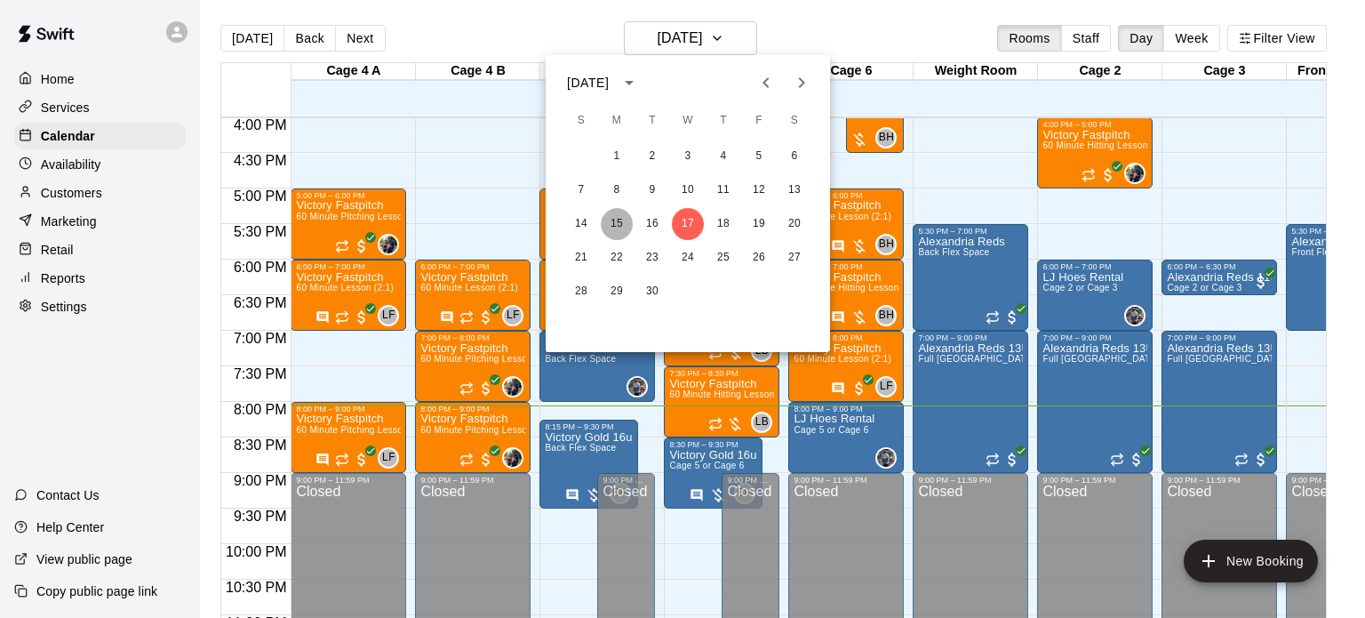
click at [616, 224] on button "15" at bounding box center [617, 224] width 32 height 32
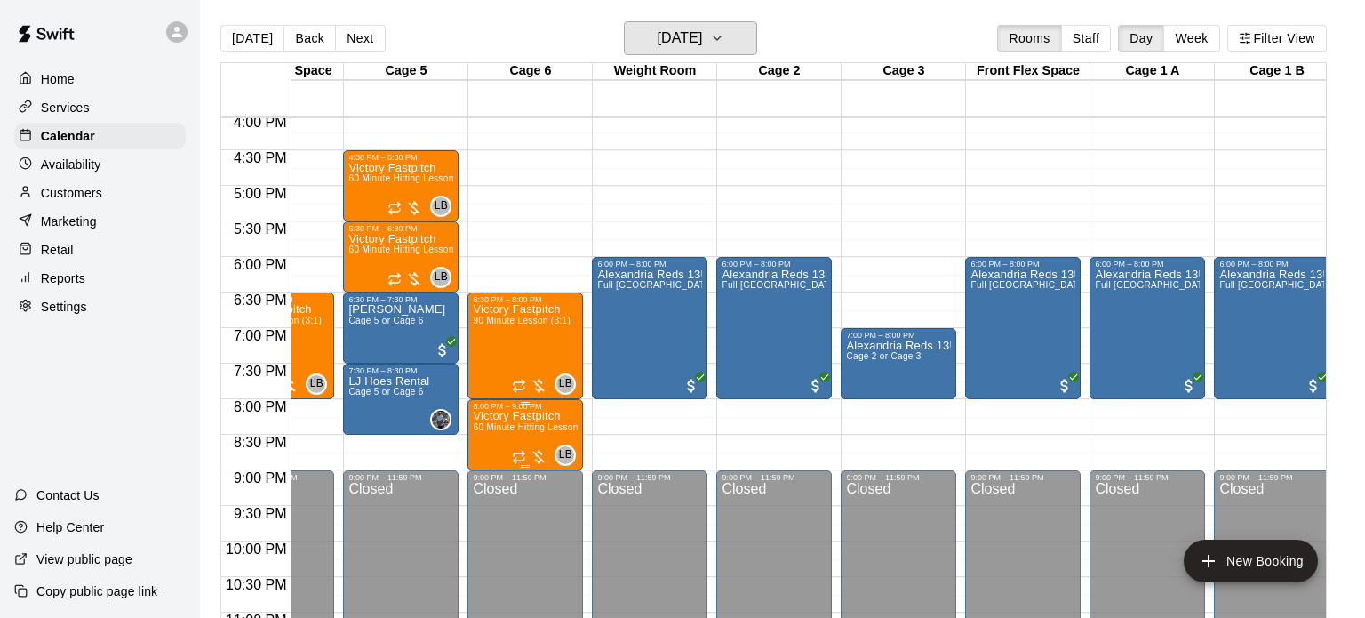
scroll to position [0, 331]
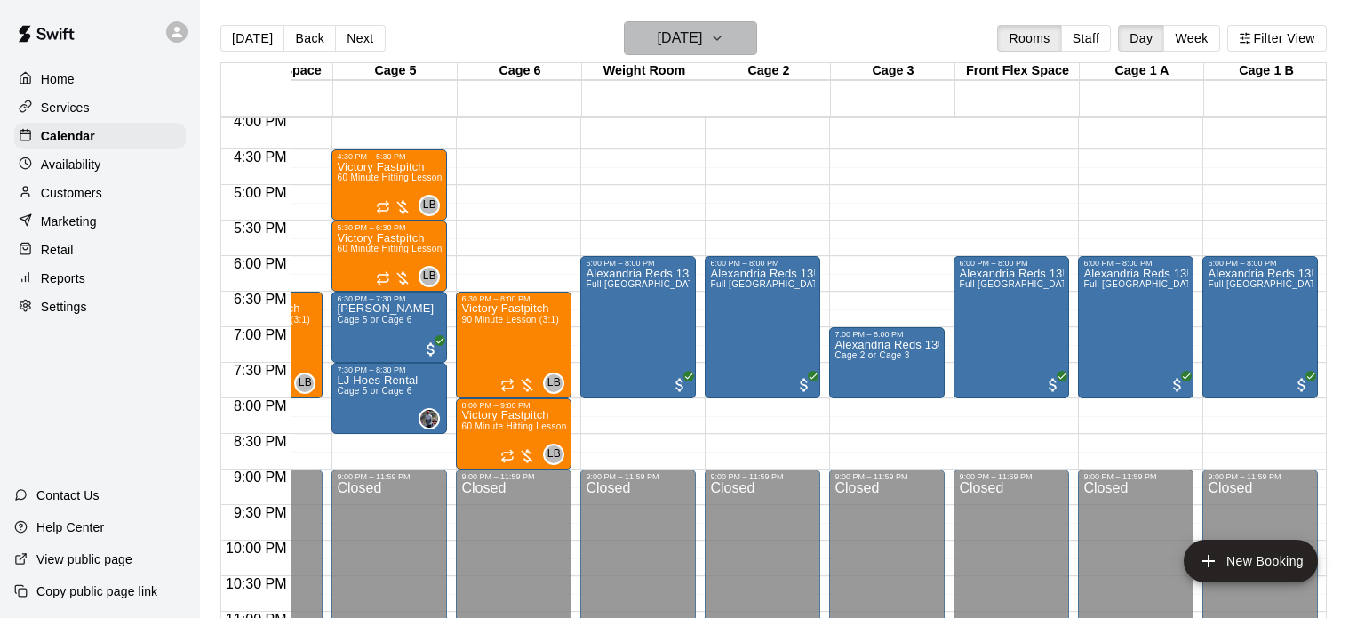
click at [701, 46] on h6 "Monday Sep 15" at bounding box center [679, 38] width 45 height 25
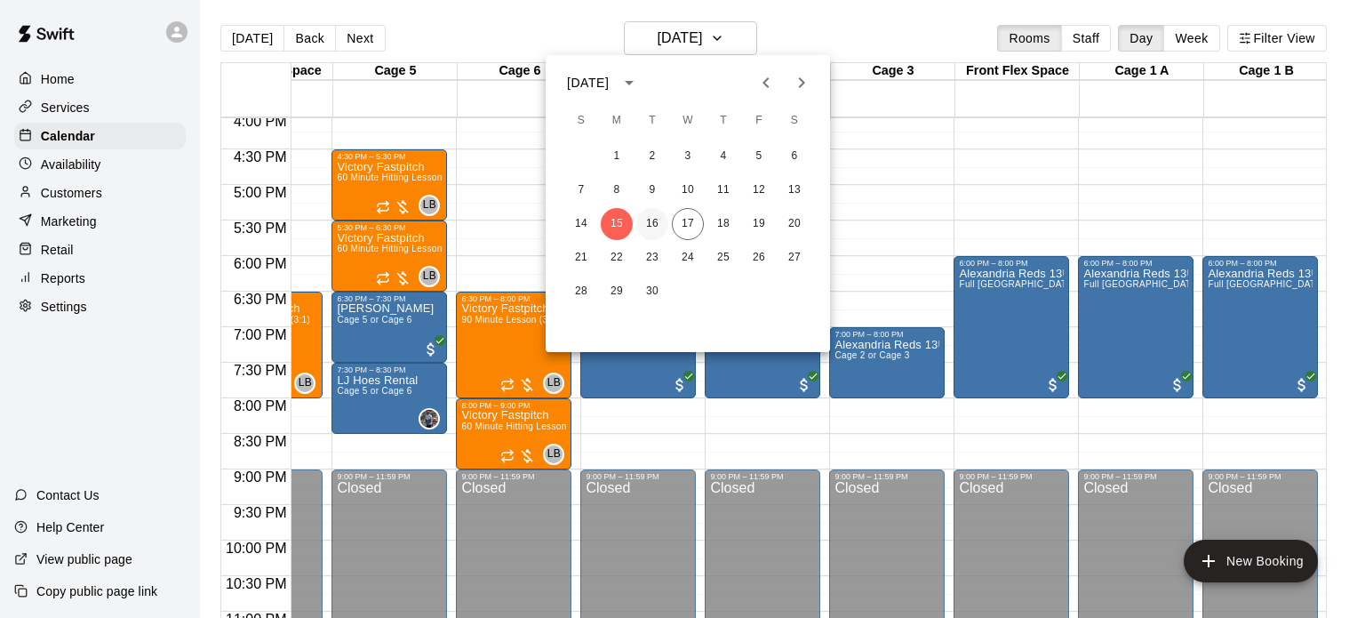
click at [646, 231] on button "16" at bounding box center [652, 224] width 32 height 32
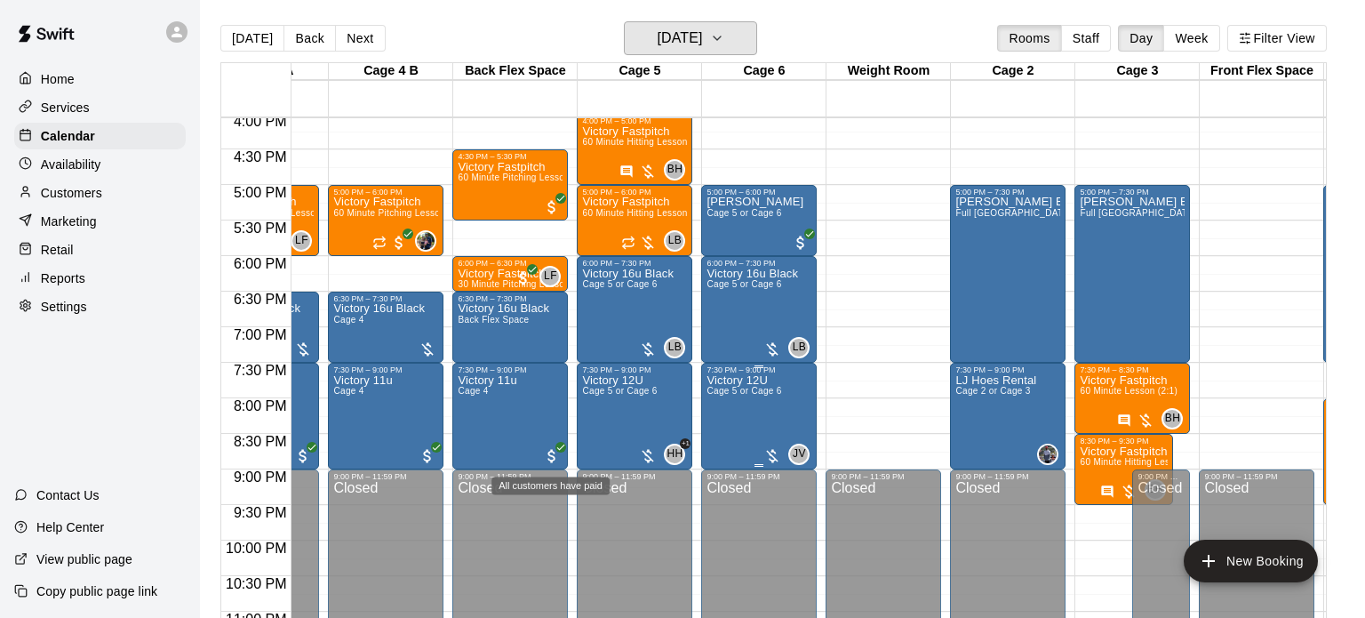
scroll to position [0, 0]
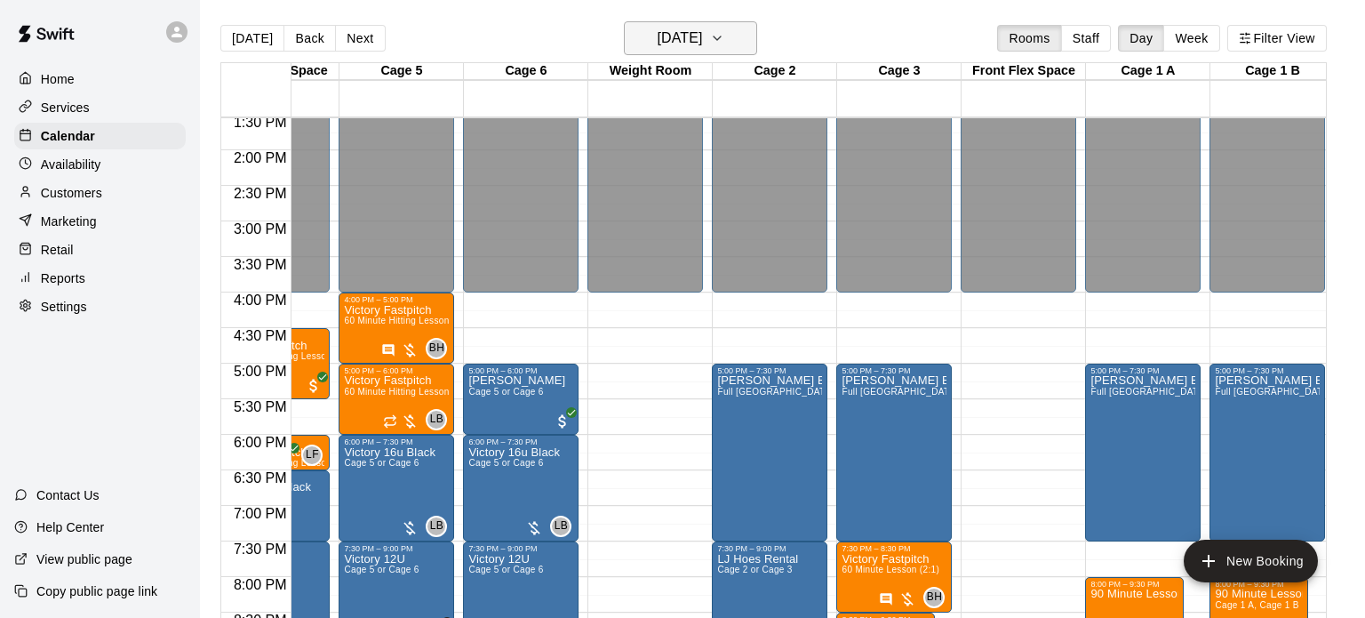
click at [694, 36] on h6 "Tuesday Sep 16" at bounding box center [679, 38] width 45 height 25
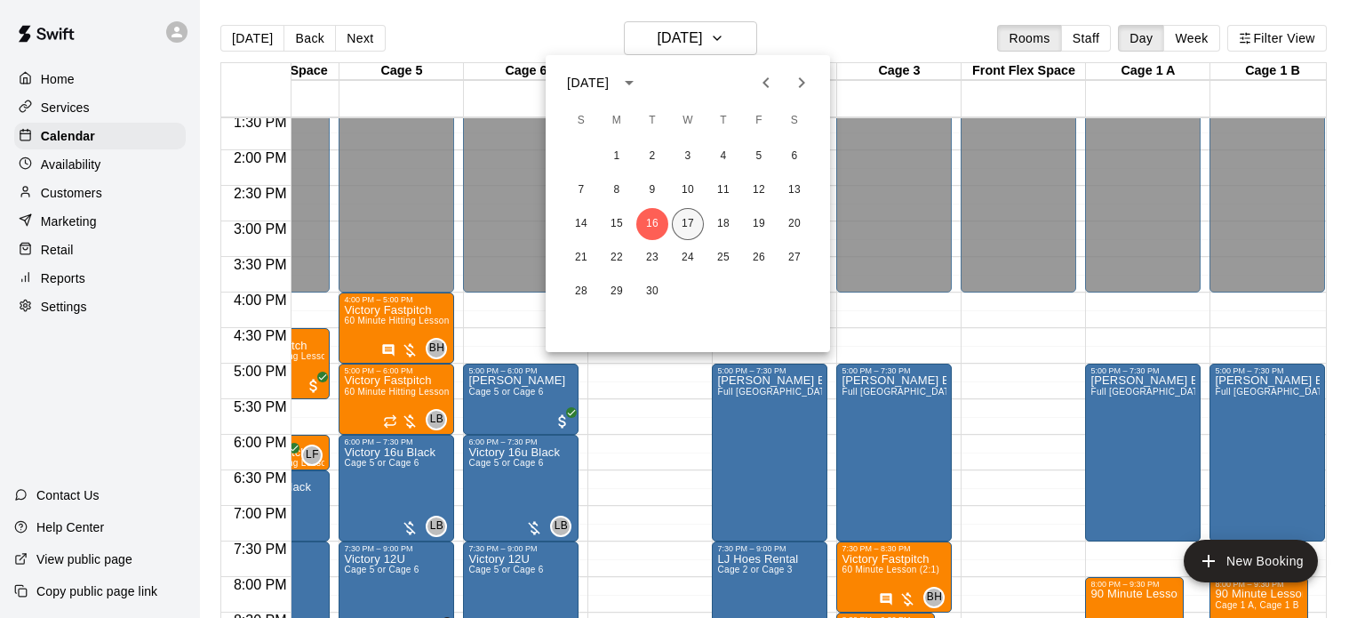
click at [690, 215] on button "17" at bounding box center [688, 224] width 32 height 32
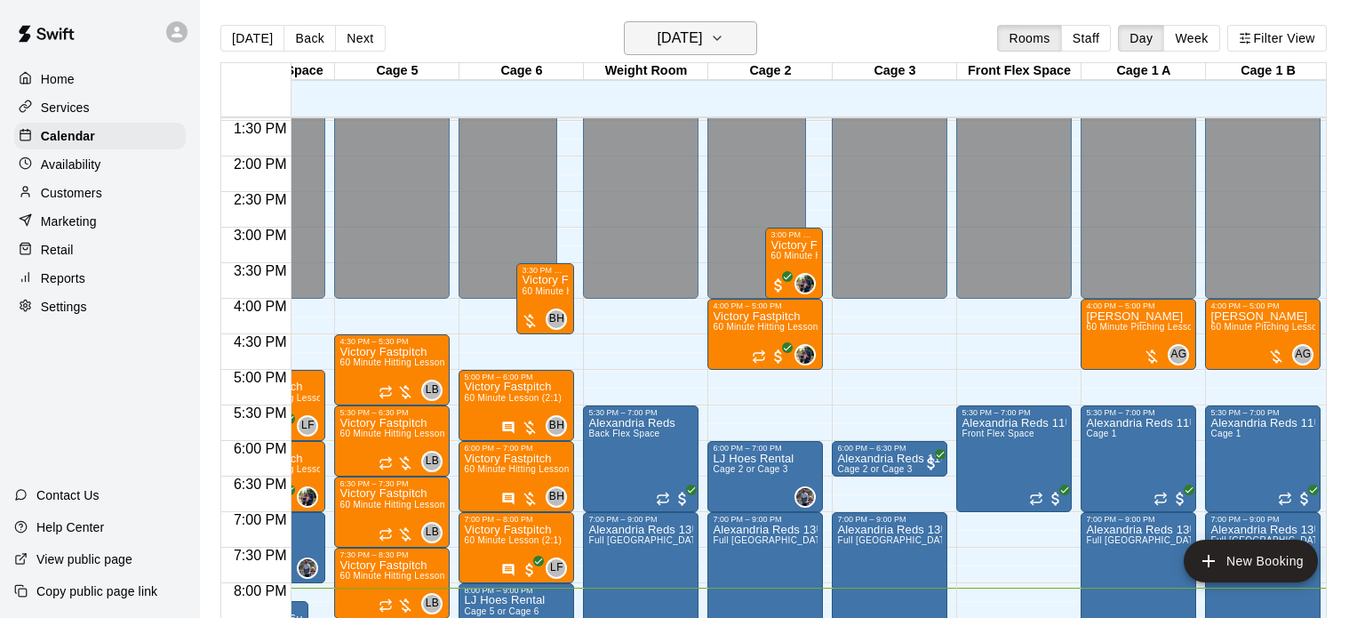
click at [702, 26] on h6 "[DATE]" at bounding box center [679, 38] width 45 height 25
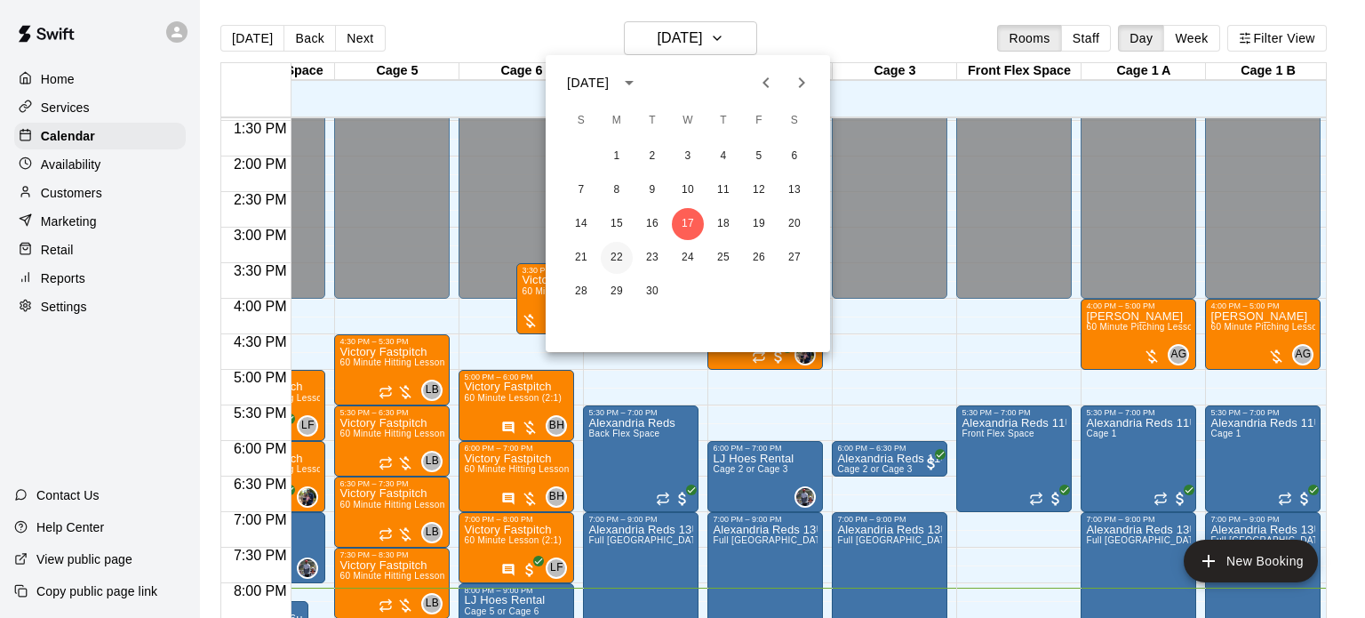
click at [613, 255] on button "22" at bounding box center [617, 258] width 32 height 32
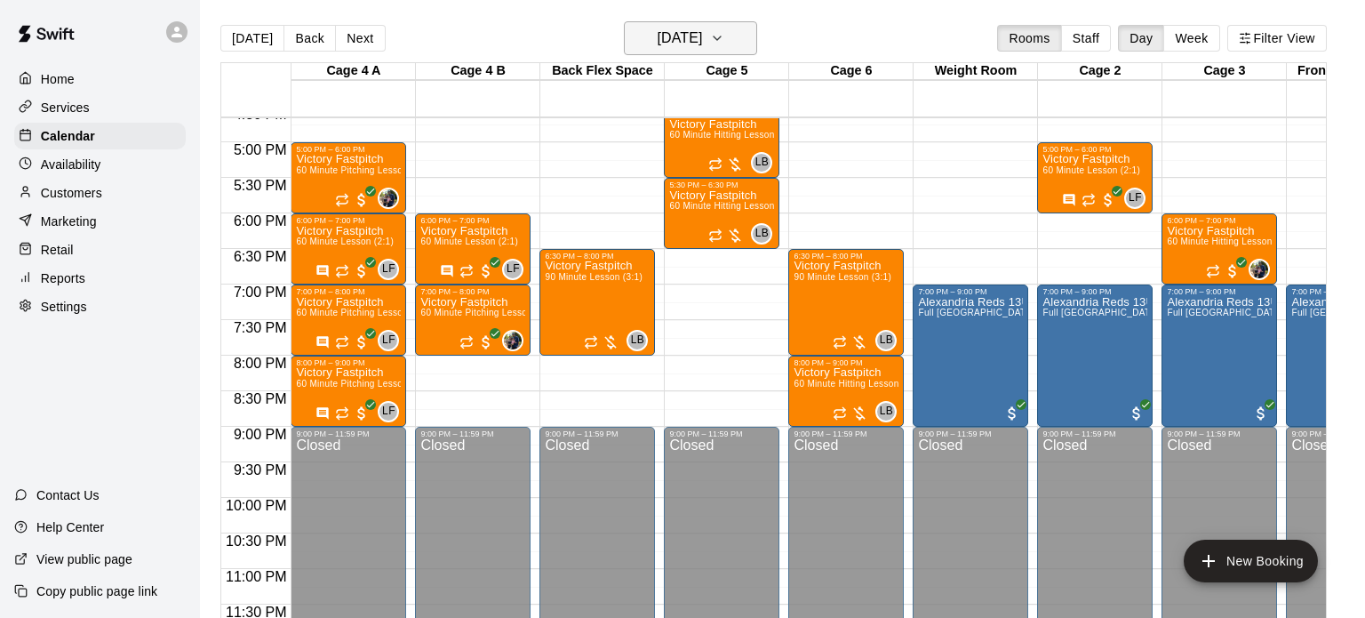
click at [700, 36] on h6 "Monday Sep 22" at bounding box center [679, 38] width 45 height 25
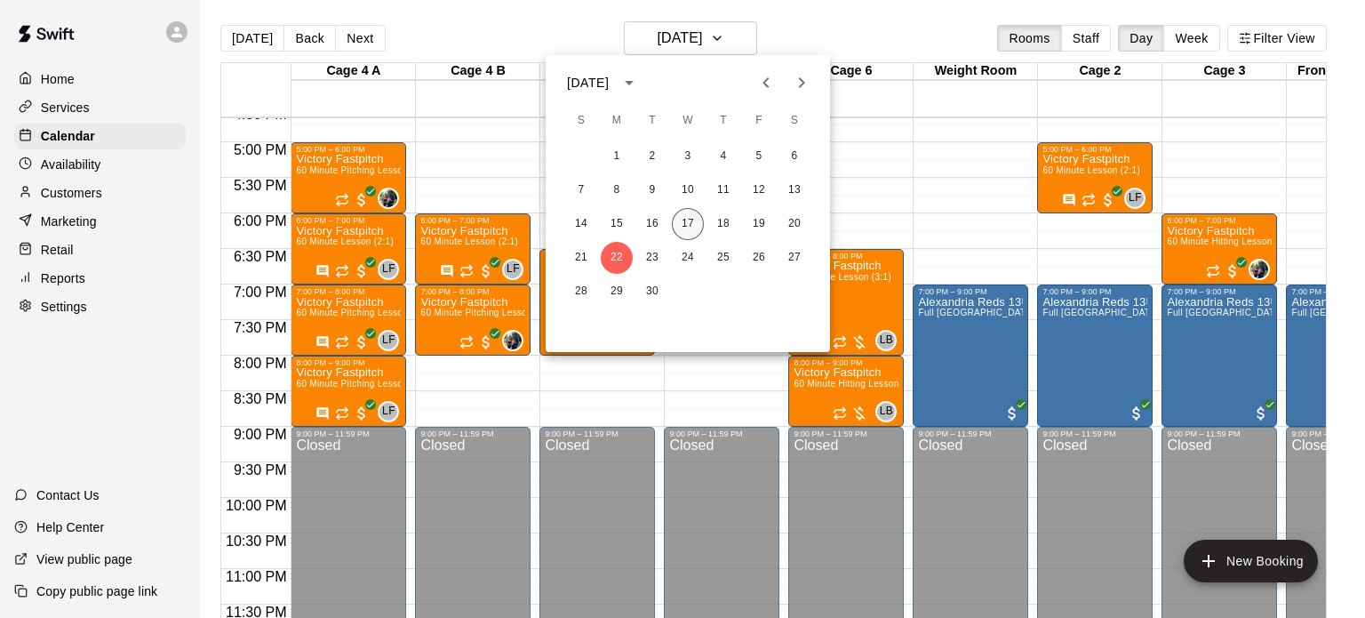
click at [695, 227] on button "17" at bounding box center [688, 224] width 32 height 32
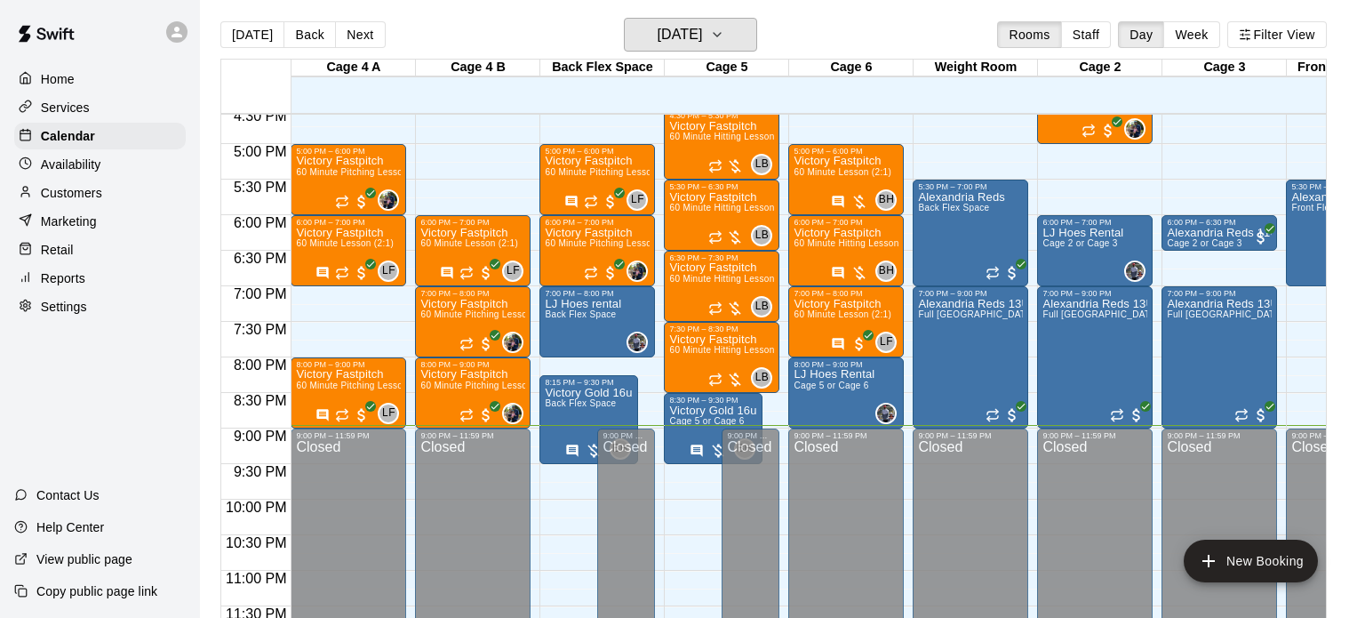
scroll to position [1185, 0]
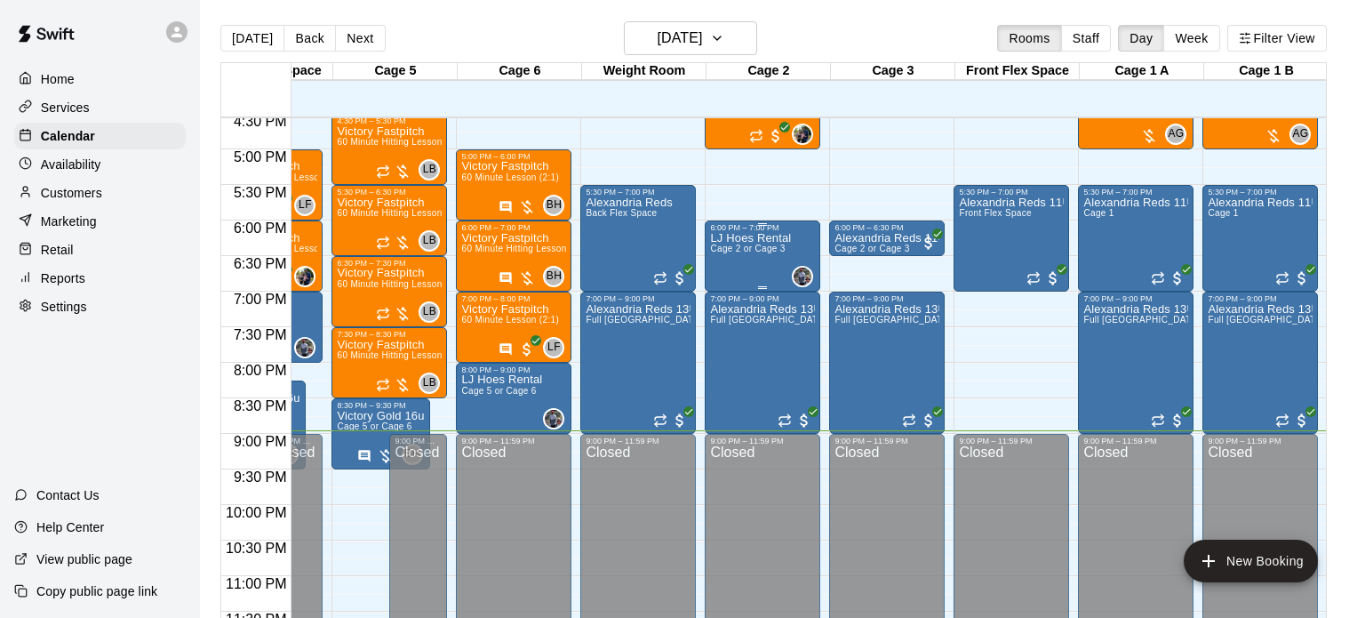
scroll to position [1179, 330]
